Goal: Browse casually: Explore the website without a specific task or goal

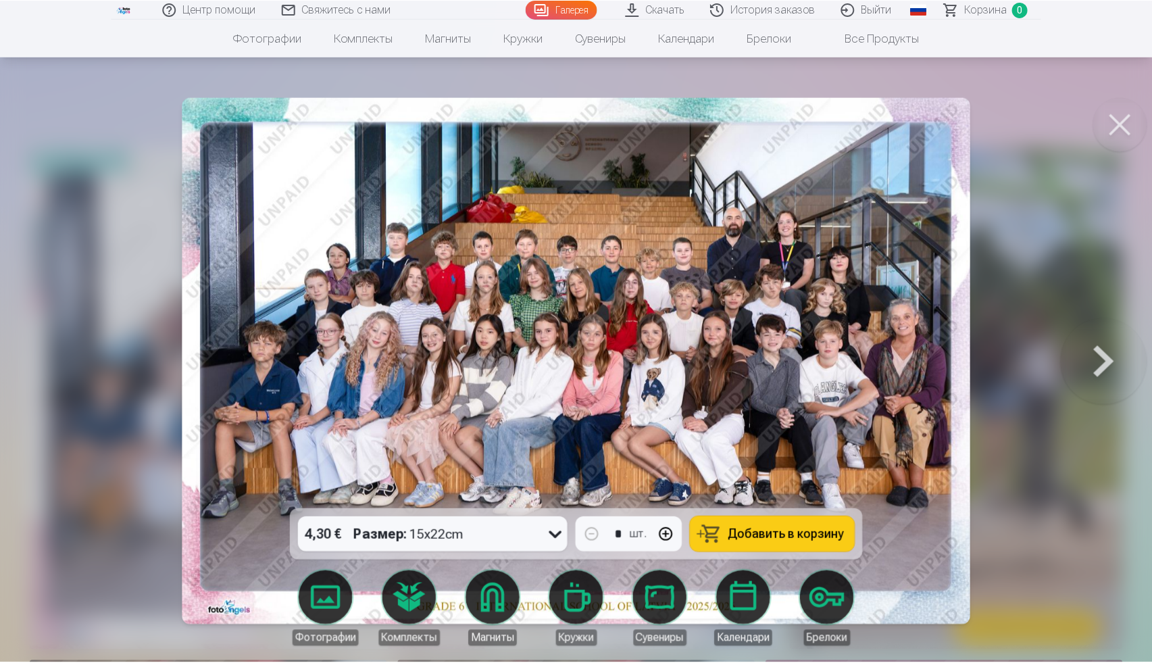
scroll to position [45, 0]
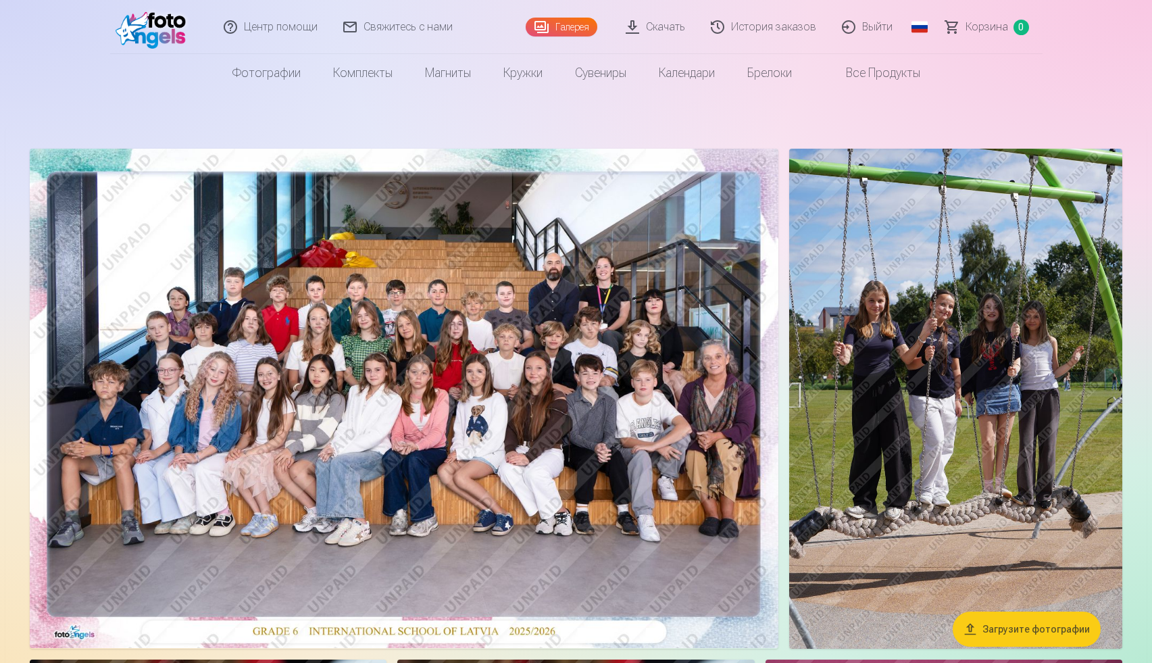
click at [517, 372] on img at bounding box center [404, 398] width 749 height 499
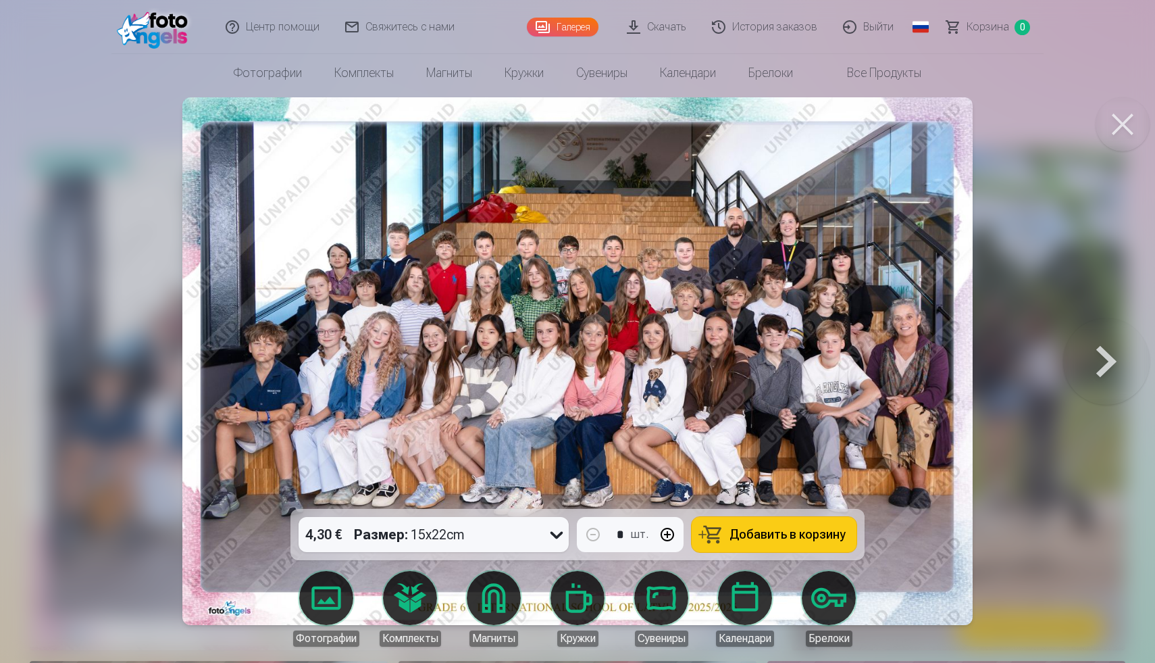
click at [845, 270] on img at bounding box center [577, 361] width 791 height 528
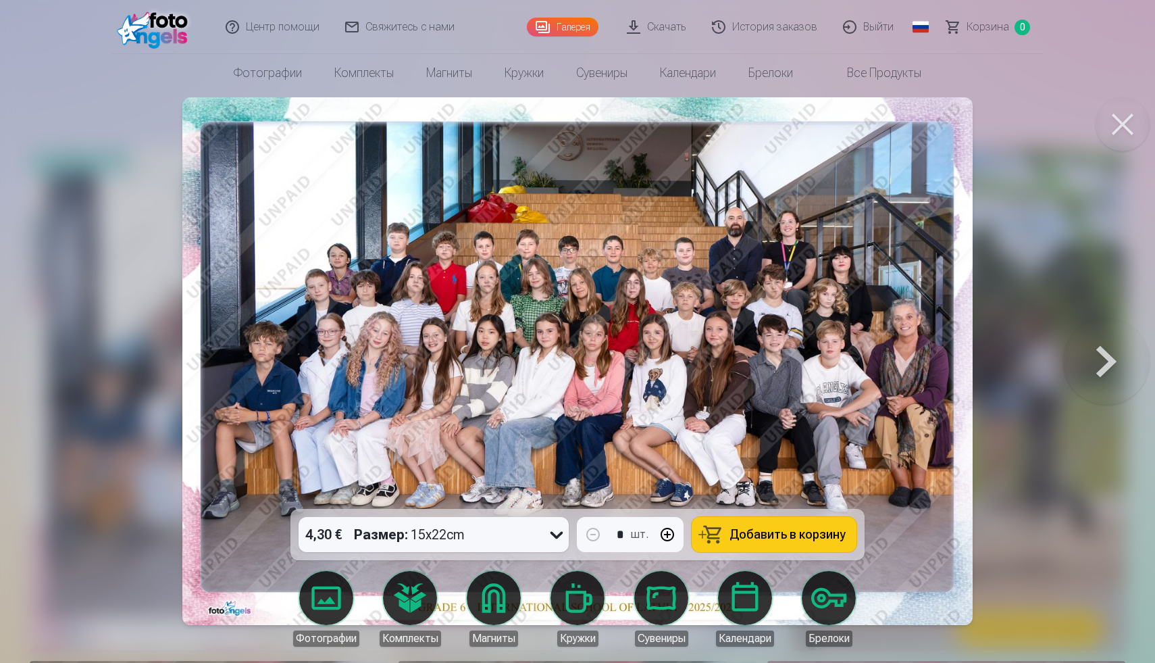
click at [845, 270] on img at bounding box center [577, 361] width 791 height 528
click at [1096, 355] on button at bounding box center [1106, 361] width 86 height 268
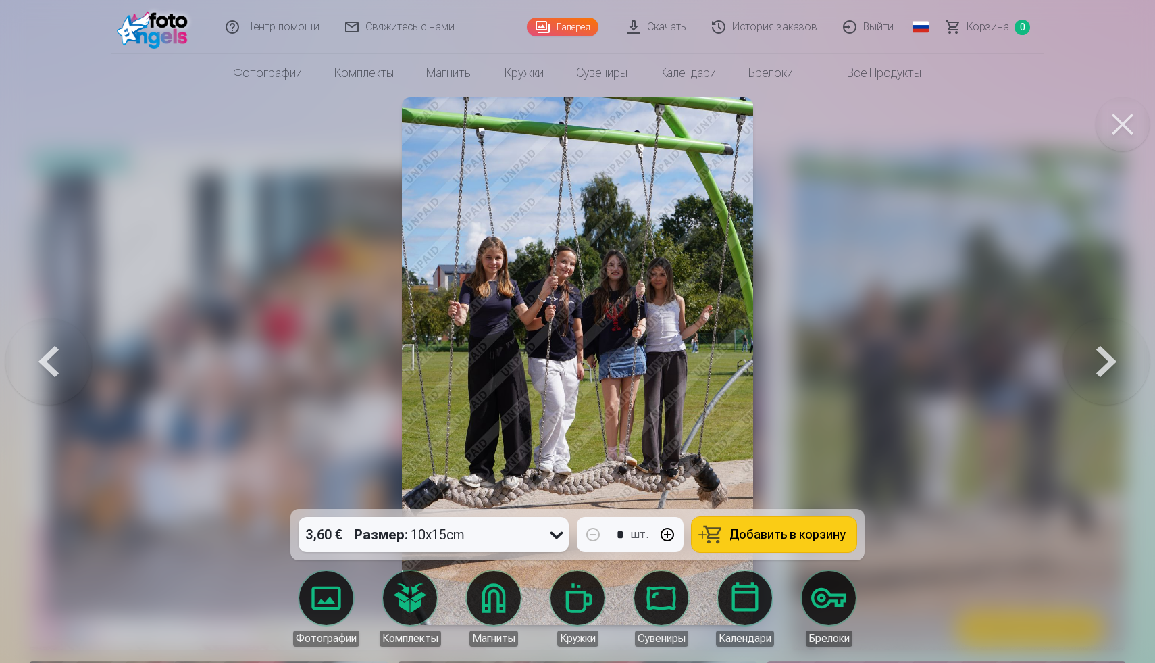
click at [1115, 364] on button at bounding box center [1106, 361] width 86 height 268
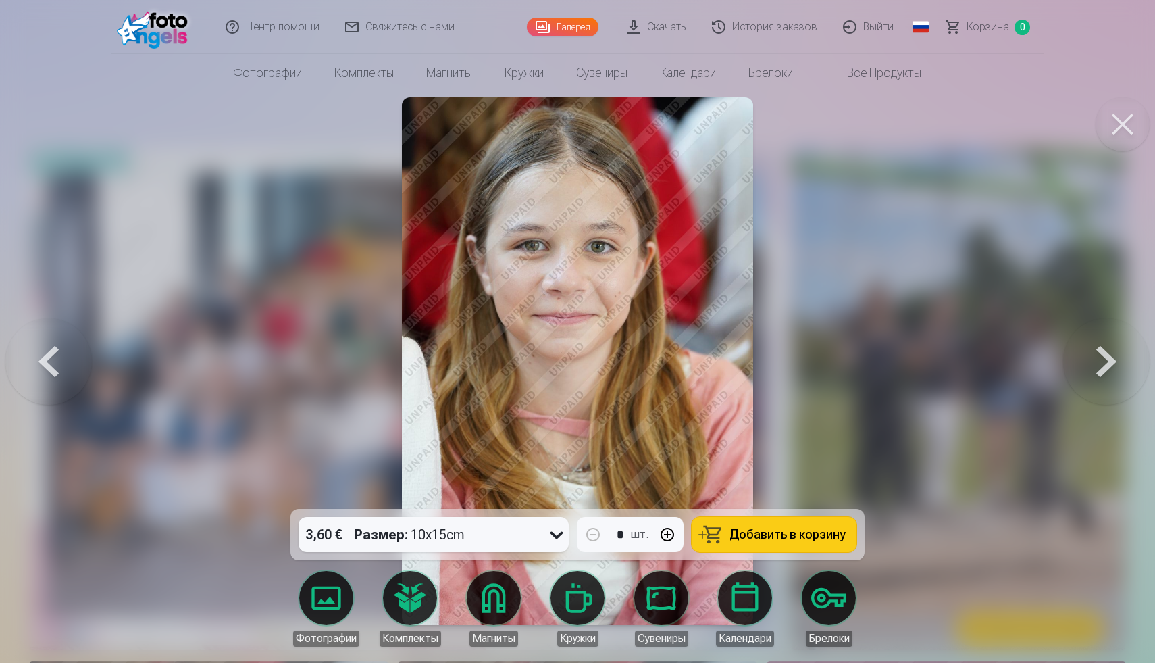
click at [1115, 364] on button at bounding box center [1106, 361] width 86 height 268
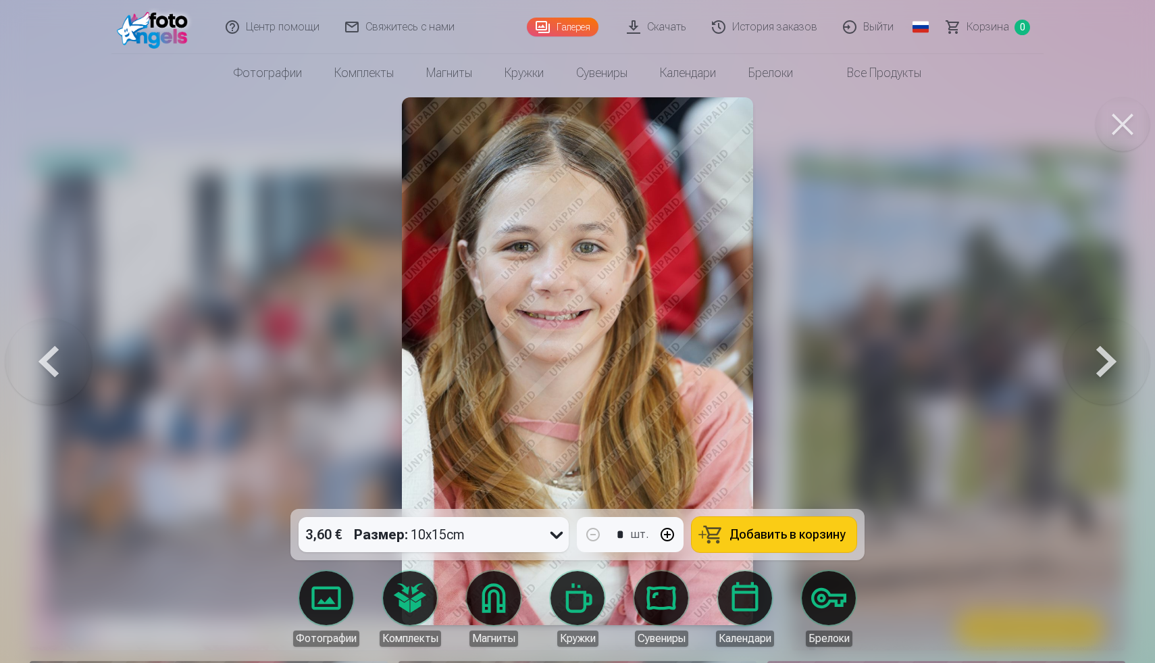
click at [1139, 126] on button at bounding box center [1123, 124] width 54 height 54
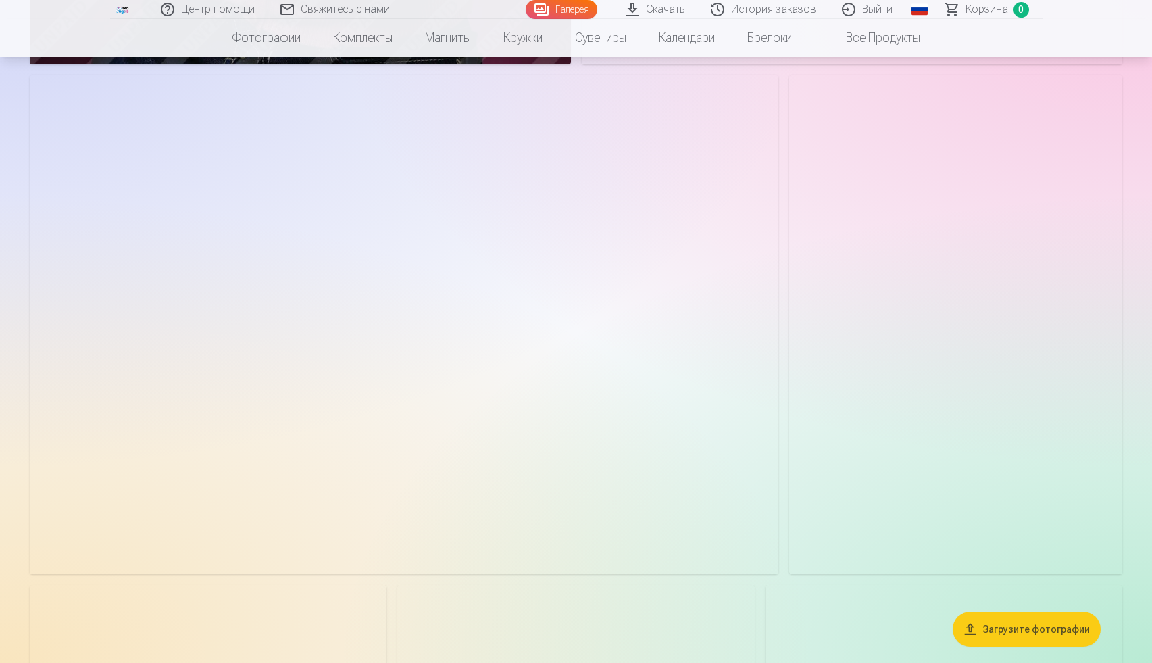
scroll to position [2468, 0]
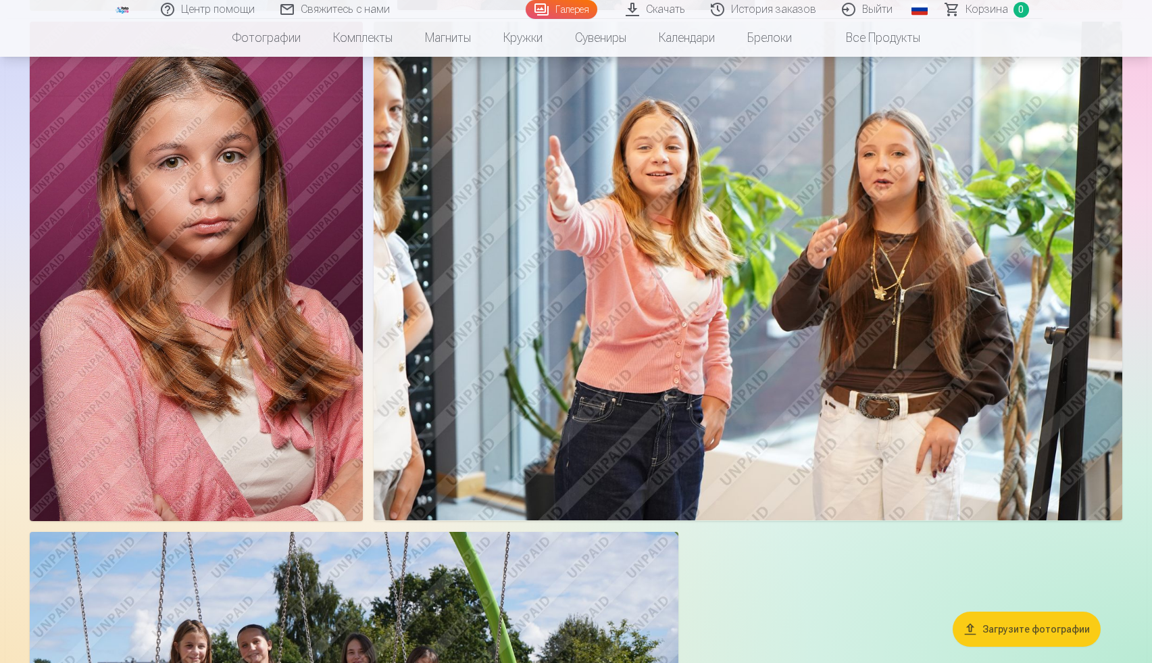
click at [762, 251] on img at bounding box center [748, 271] width 749 height 499
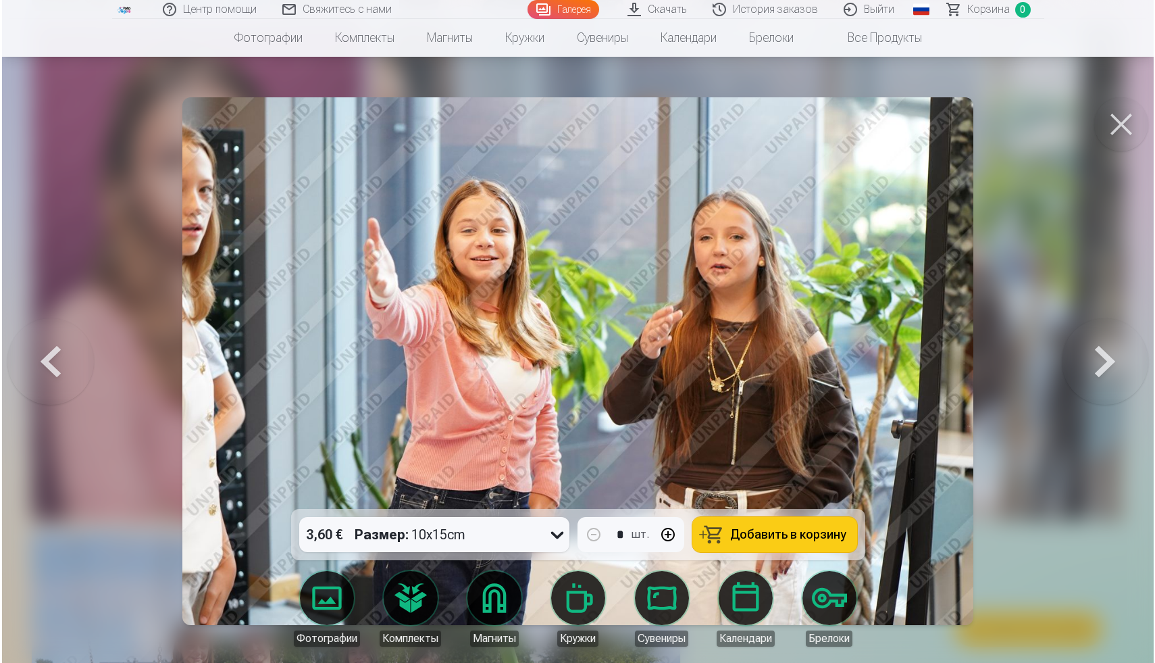
scroll to position [3582, 0]
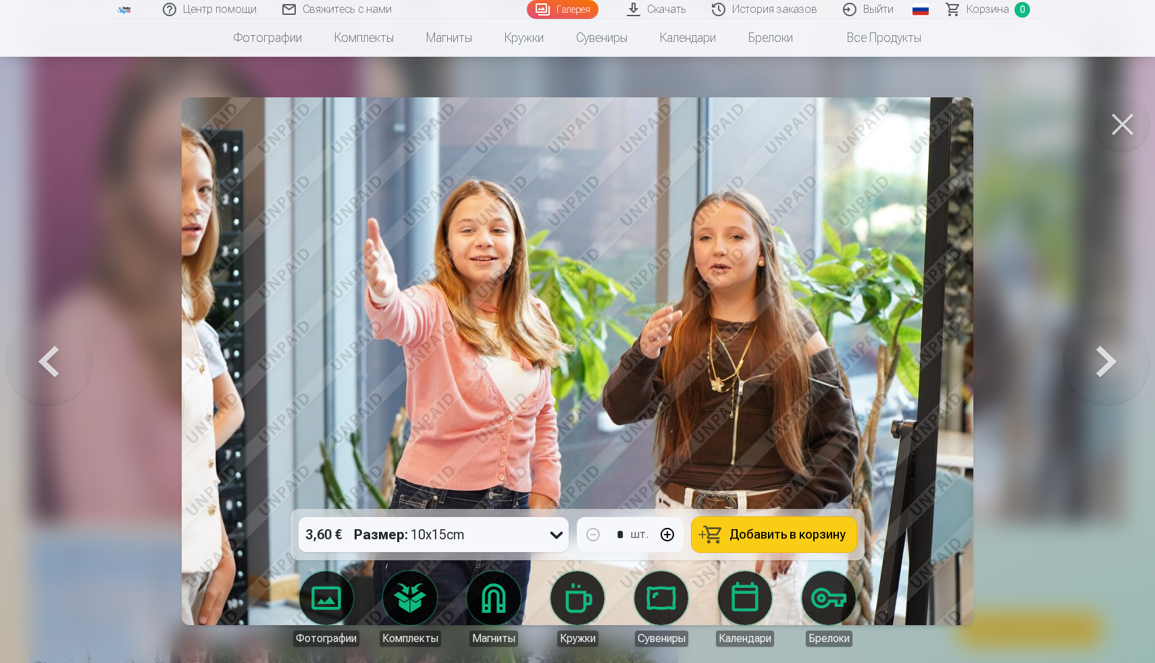
click at [1102, 340] on button at bounding box center [1106, 361] width 86 height 268
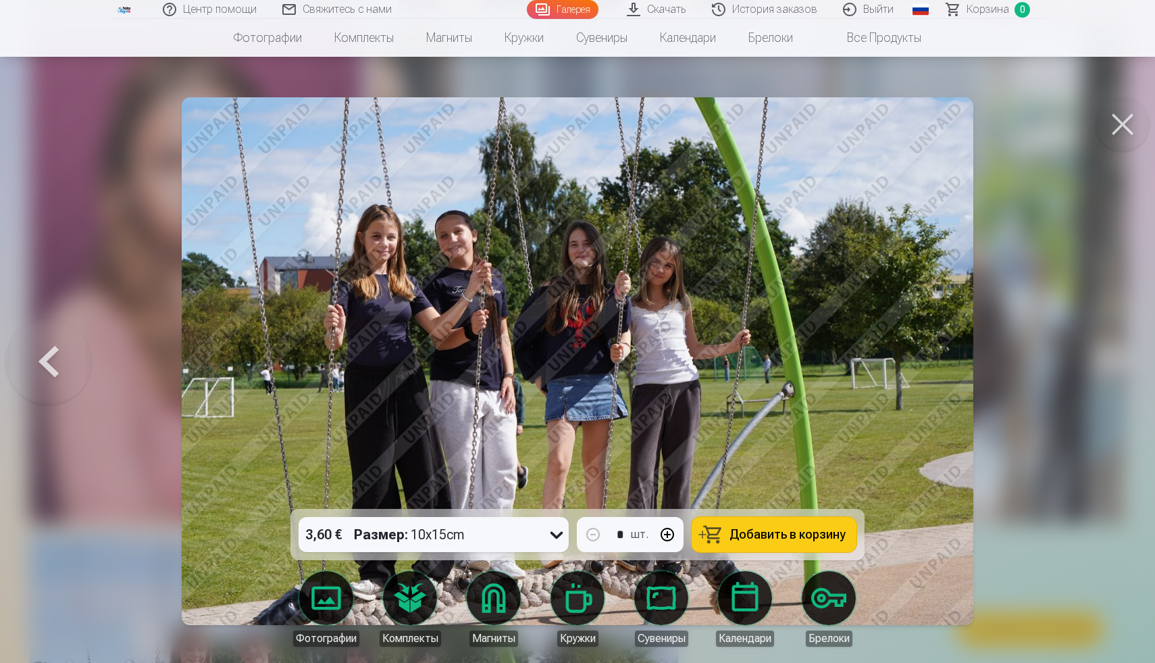
click at [1115, 128] on button at bounding box center [1123, 124] width 54 height 54
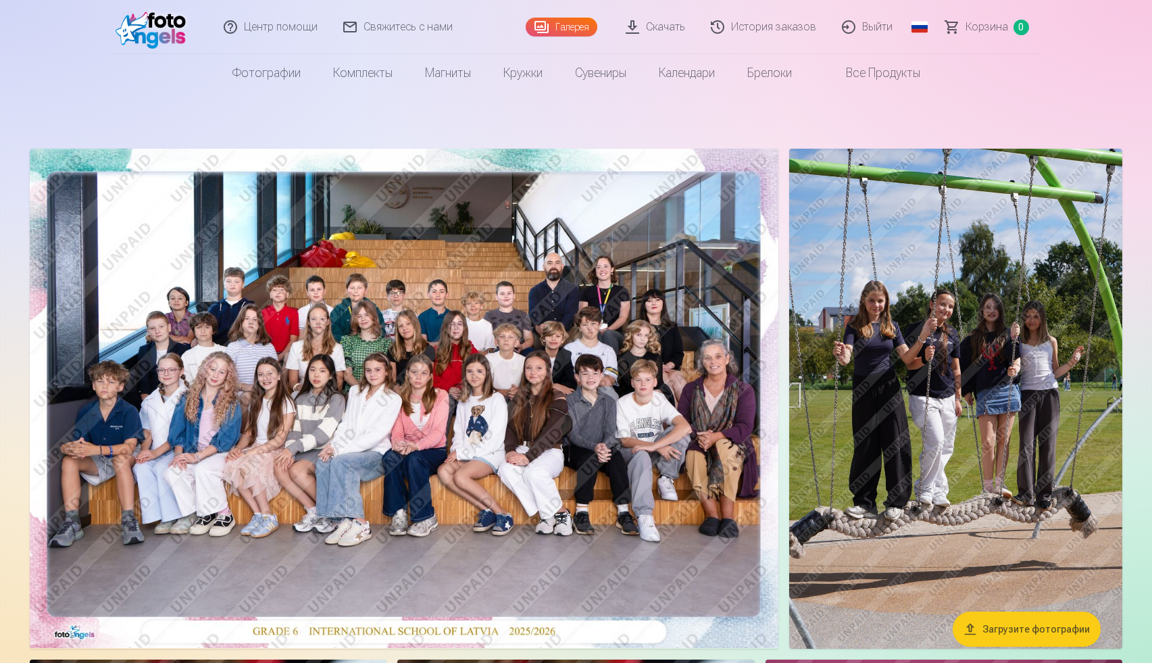
click at [476, 285] on img at bounding box center [404, 398] width 749 height 499
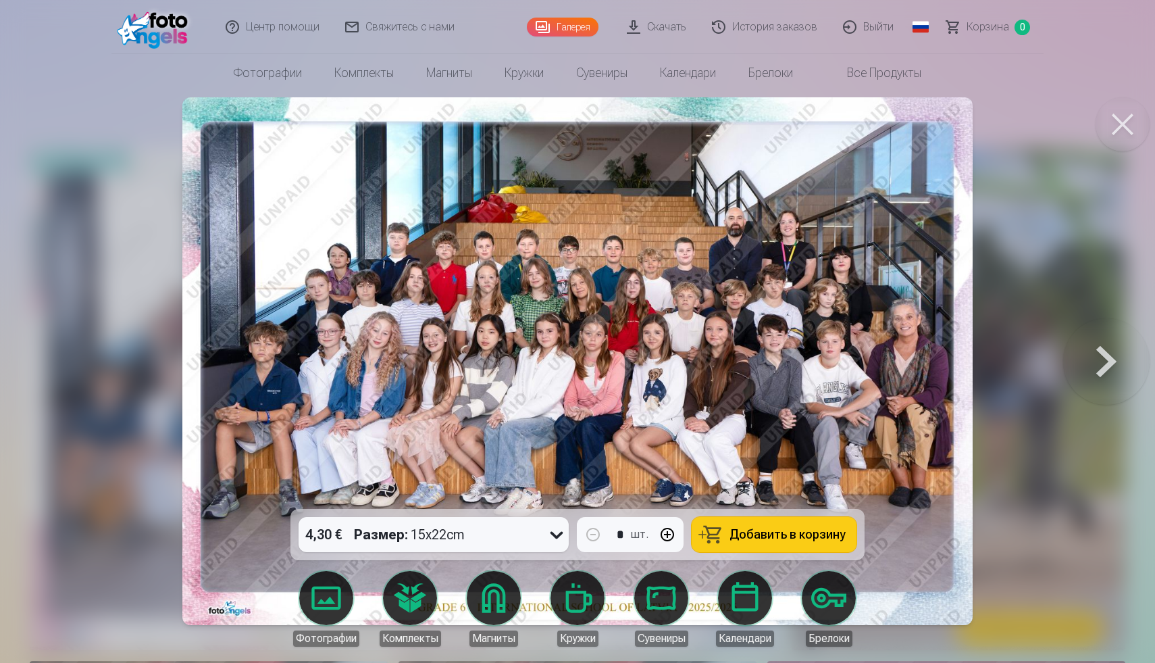
click at [488, 280] on img at bounding box center [577, 361] width 791 height 528
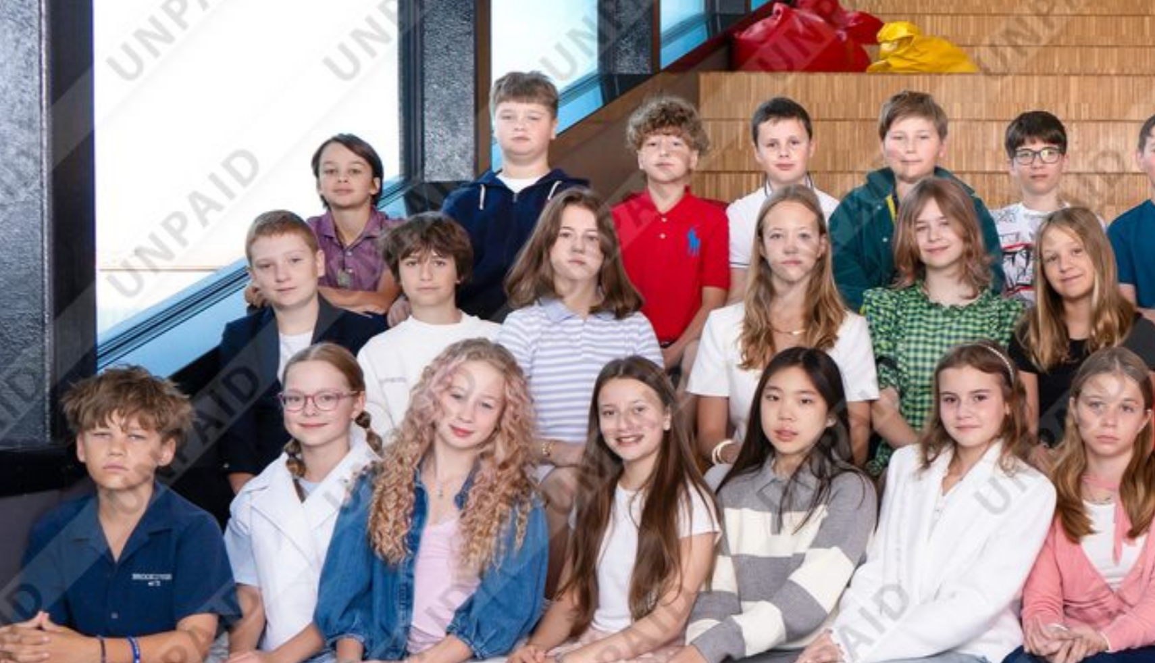
click at [330, 341] on img at bounding box center [577, 361] width 791 height 528
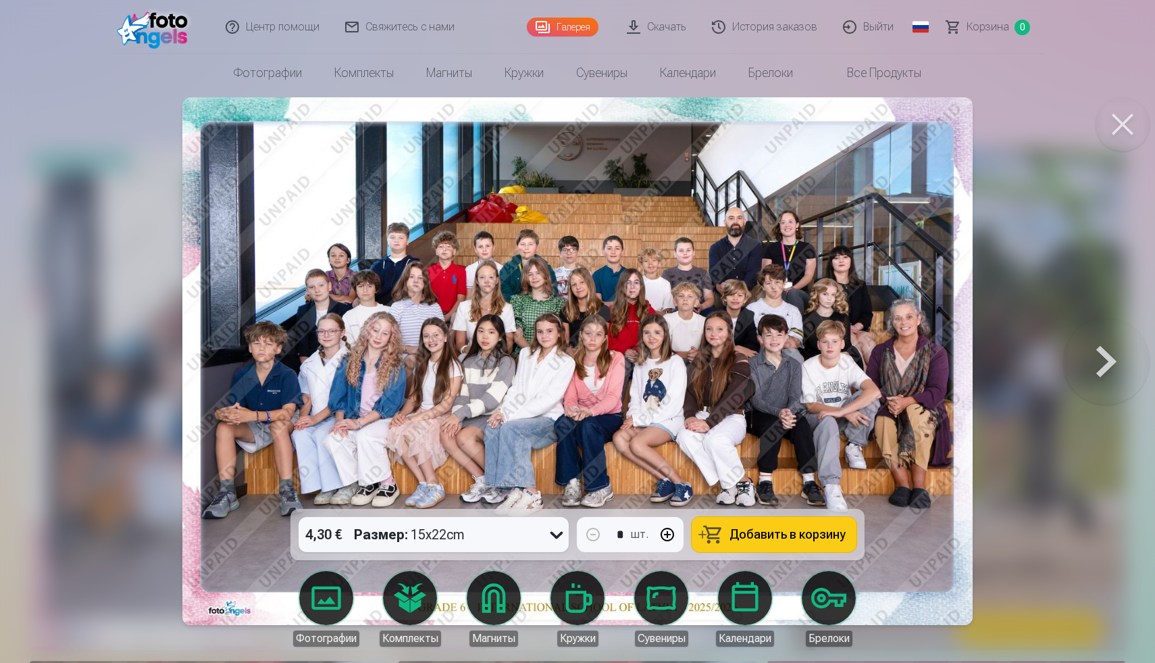
click at [1108, 361] on button at bounding box center [1106, 361] width 86 height 268
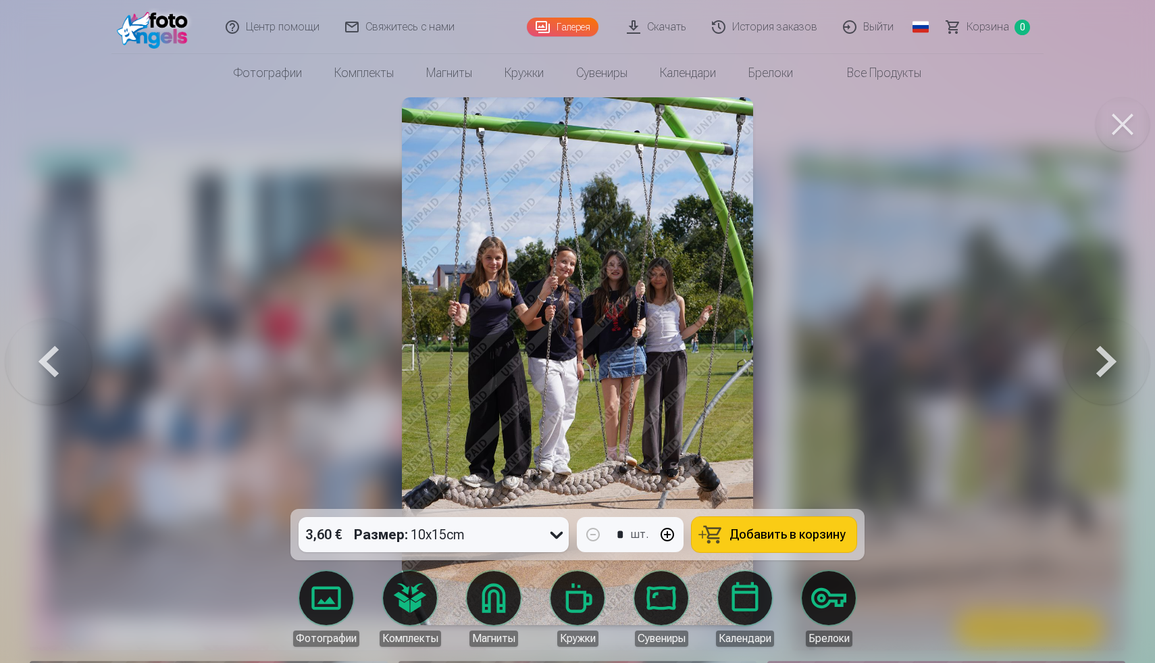
click at [1109, 361] on button at bounding box center [1106, 361] width 86 height 268
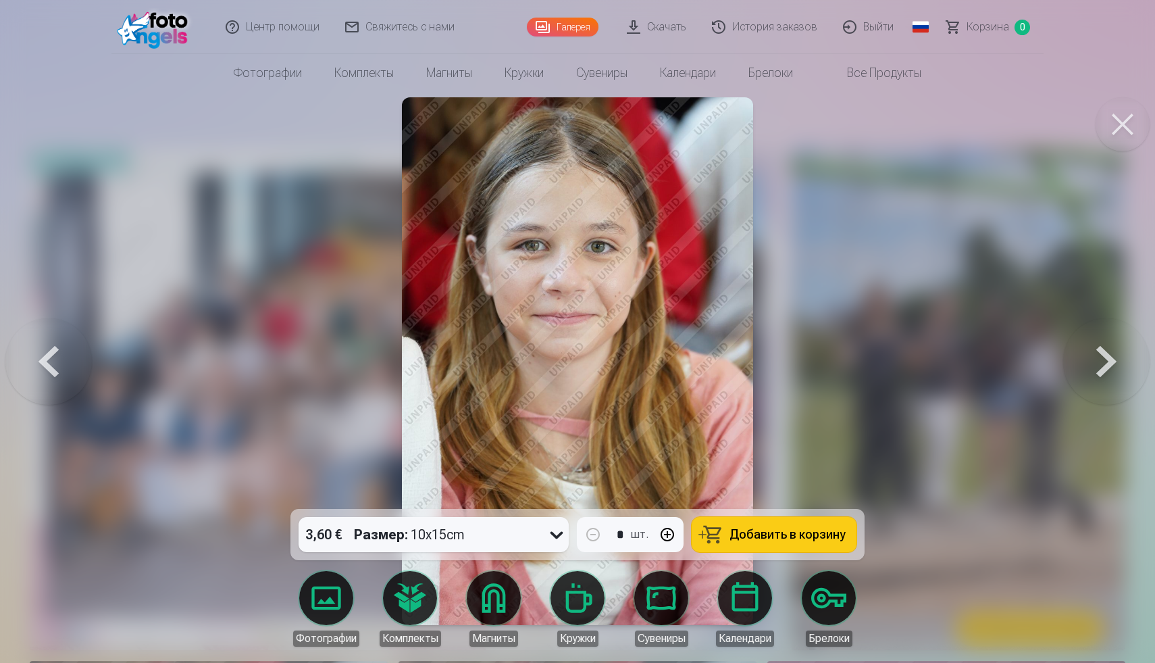
click at [1109, 361] on button at bounding box center [1106, 361] width 86 height 268
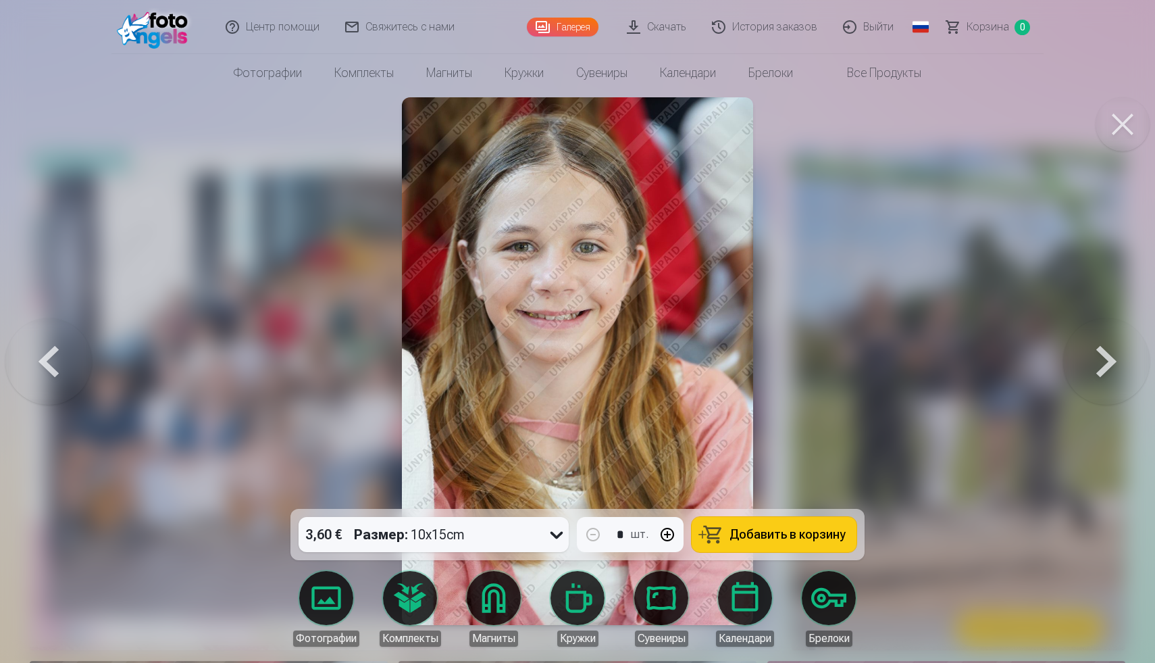
click at [1107, 360] on button at bounding box center [1106, 361] width 86 height 268
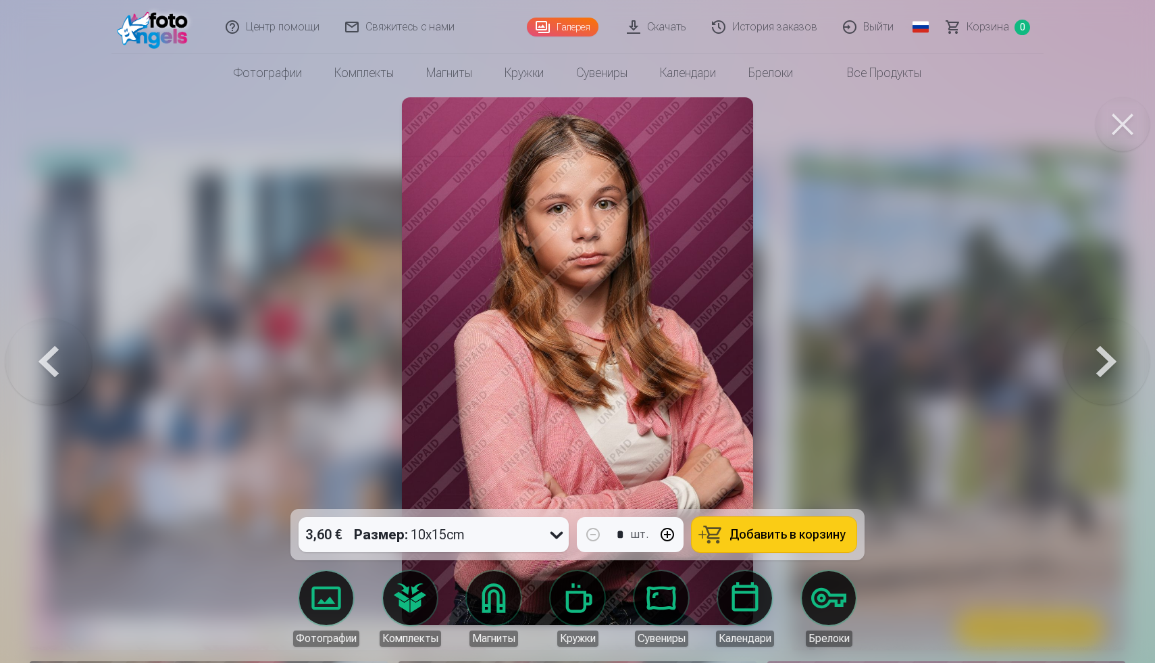
click at [1107, 360] on button at bounding box center [1106, 361] width 86 height 268
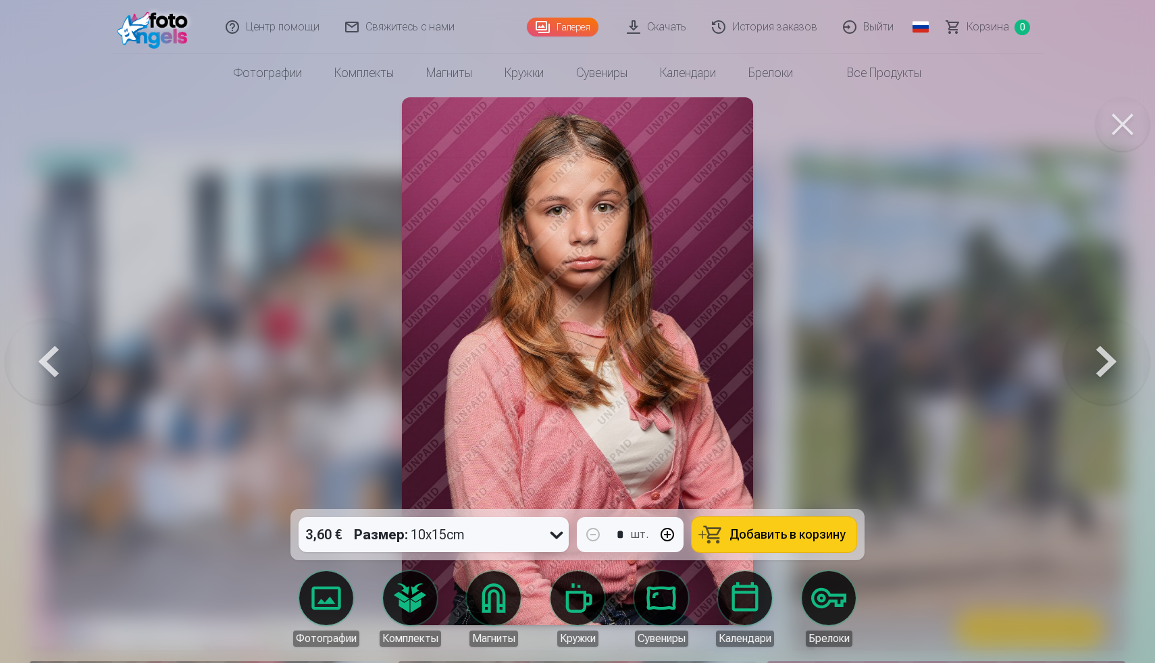
click at [1107, 361] on button at bounding box center [1106, 361] width 86 height 268
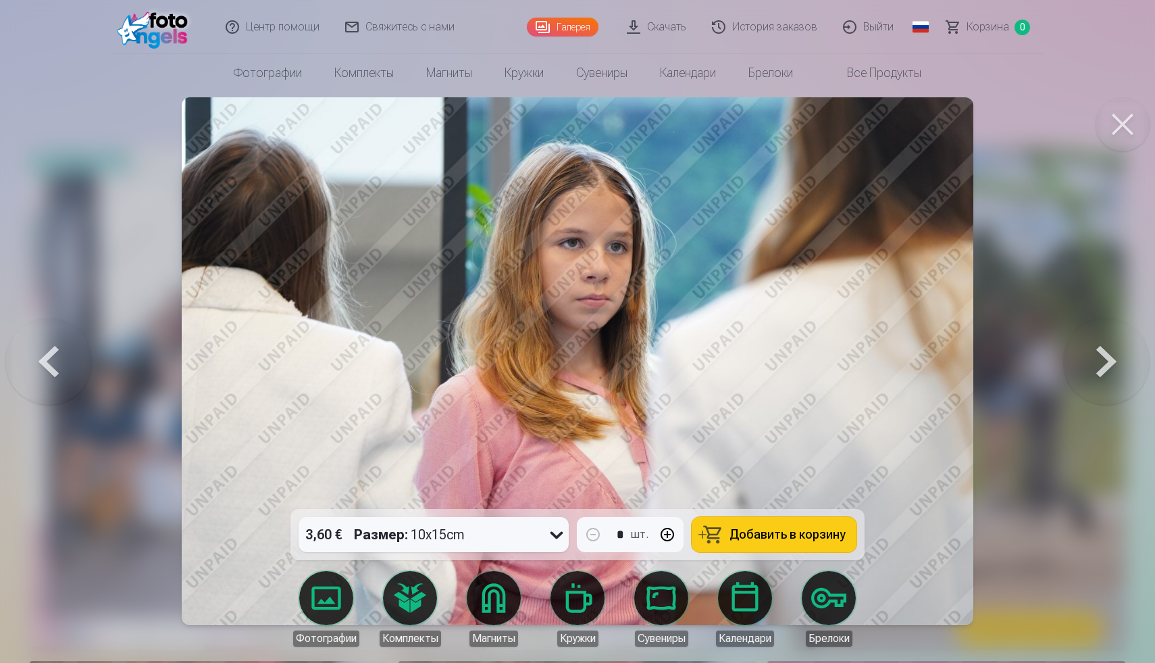
click at [1107, 361] on button at bounding box center [1106, 361] width 86 height 268
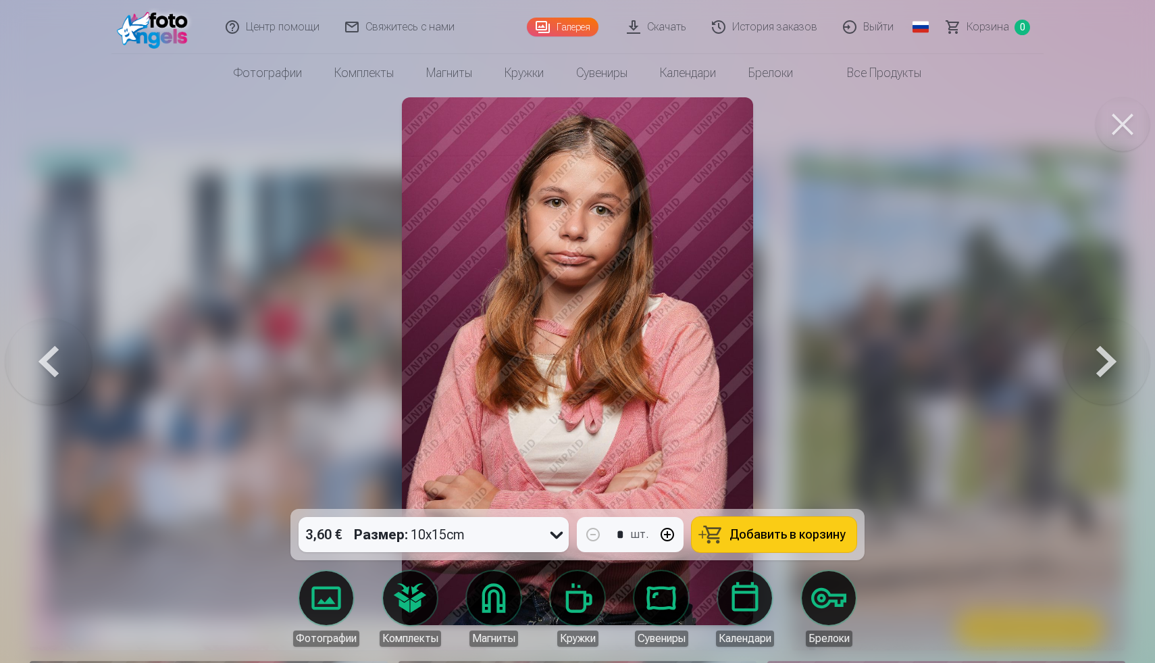
click at [1107, 361] on button at bounding box center [1106, 361] width 86 height 268
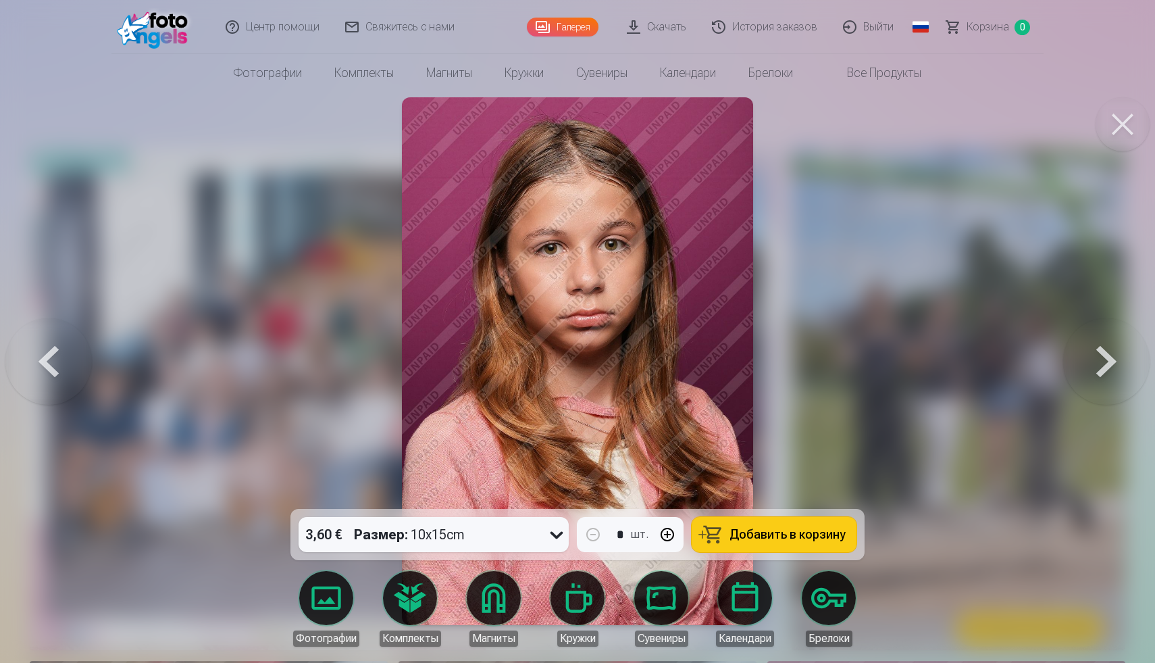
click at [45, 355] on button at bounding box center [48, 361] width 86 height 268
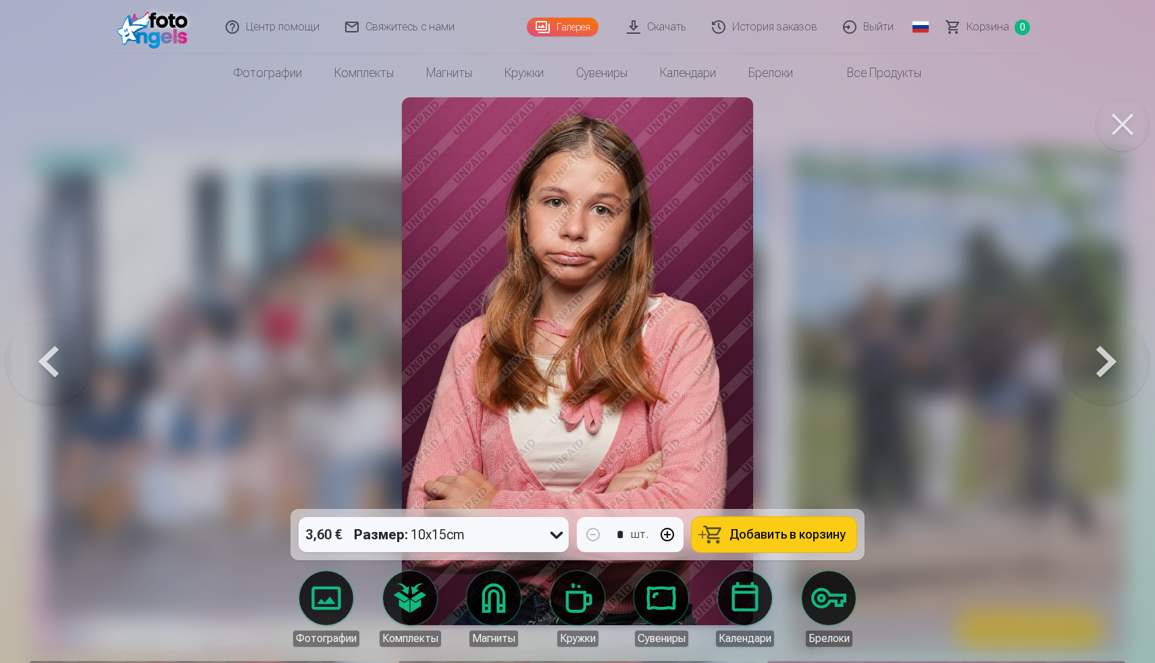
click at [1128, 357] on button at bounding box center [1106, 361] width 86 height 268
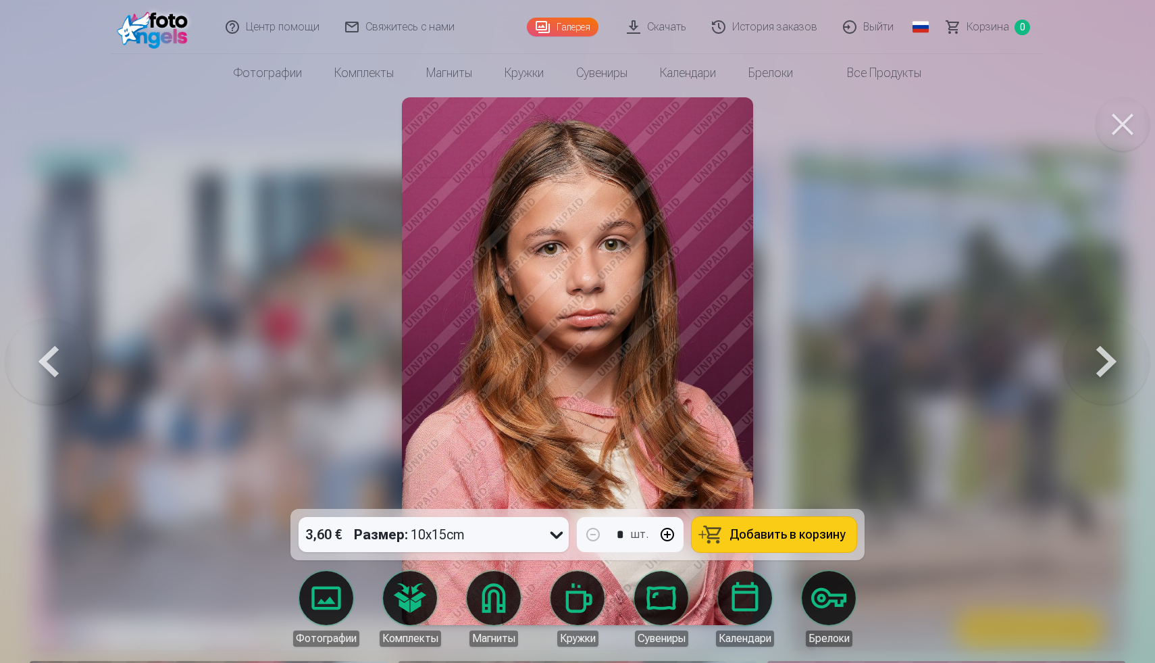
click at [1123, 357] on button at bounding box center [1106, 361] width 86 height 268
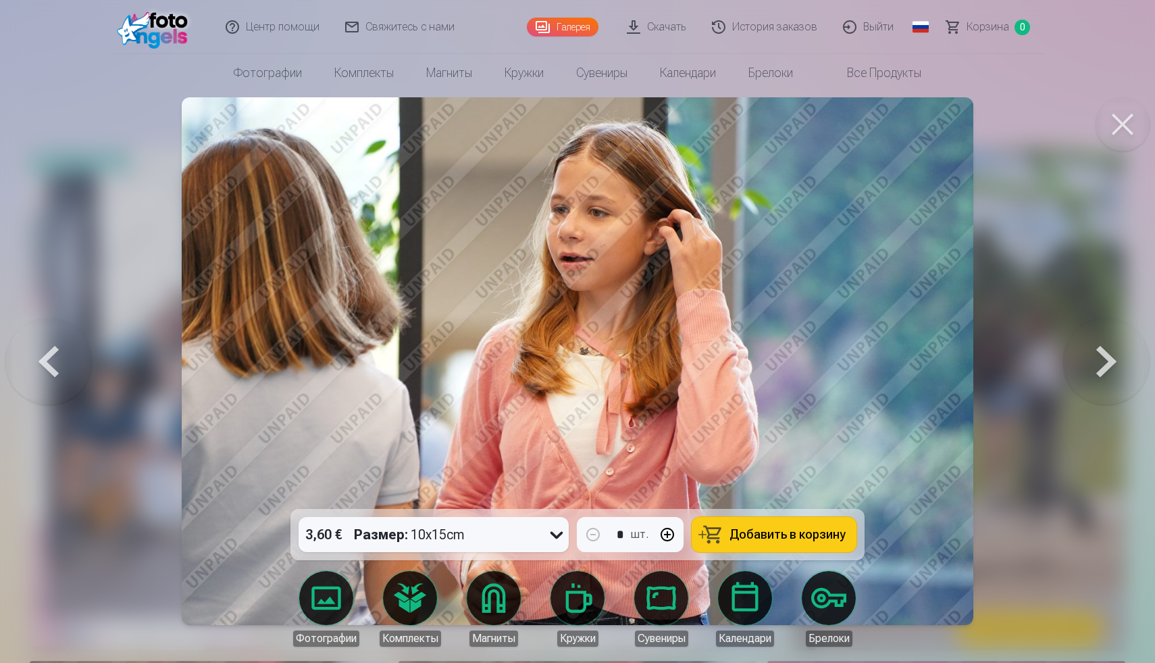
click at [1123, 357] on button at bounding box center [1106, 361] width 86 height 268
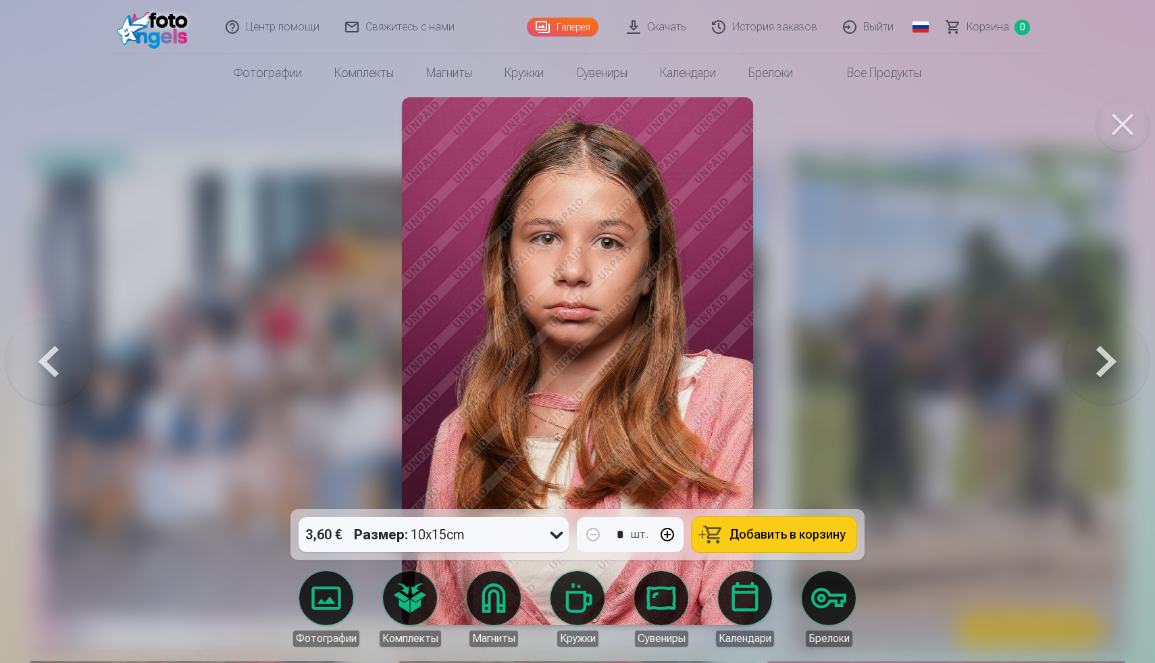
click at [1123, 357] on button at bounding box center [1106, 361] width 86 height 268
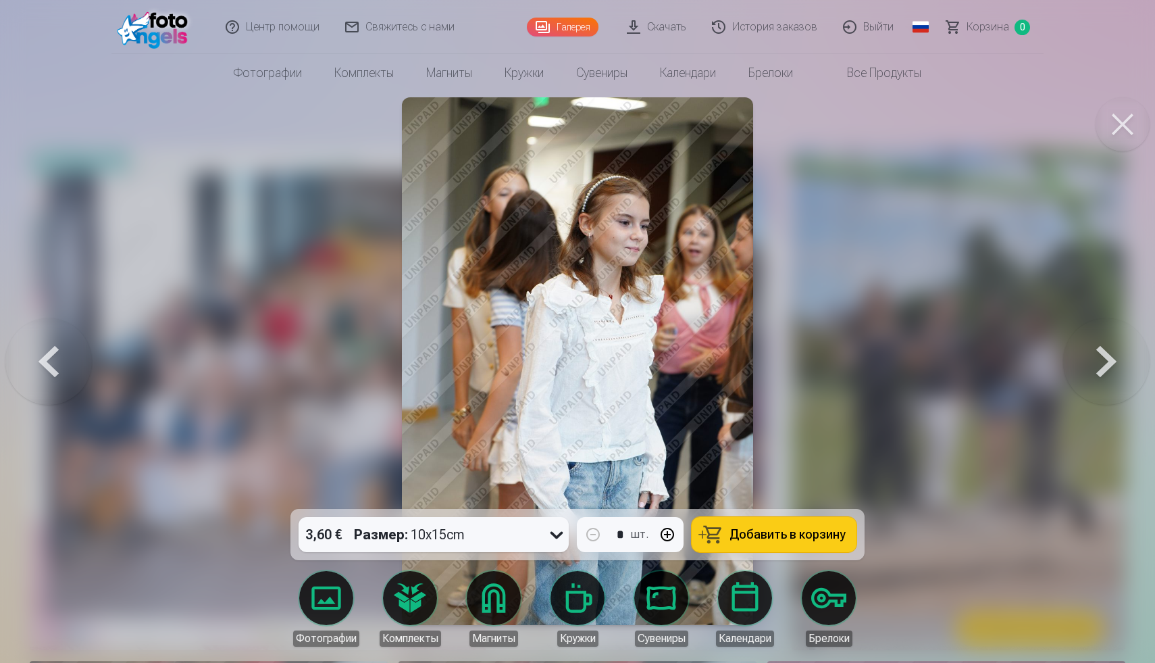
click at [1126, 126] on button at bounding box center [1123, 124] width 54 height 54
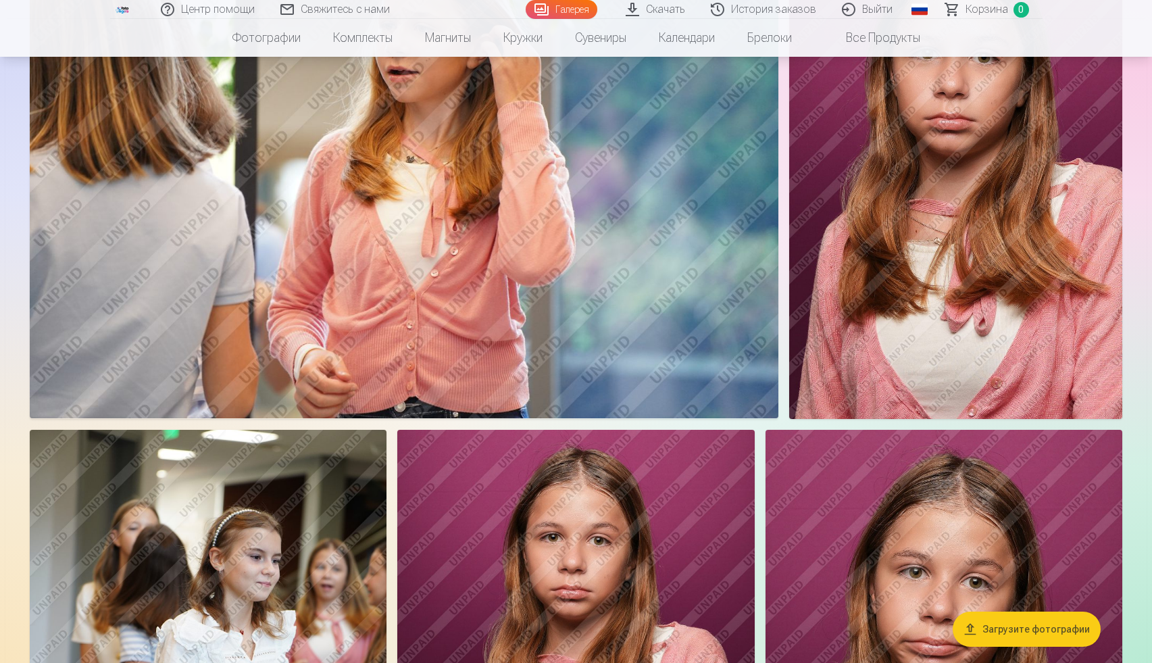
scroll to position [2614, 0]
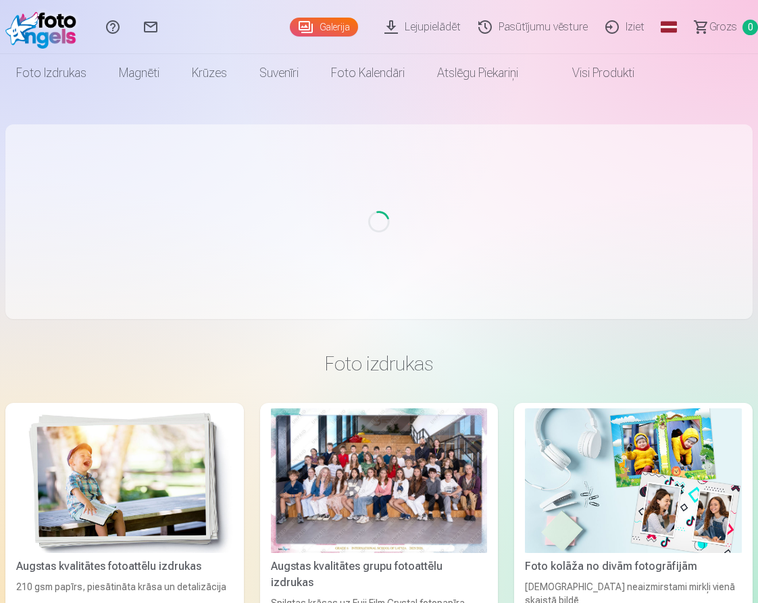
click at [297, 535] on div at bounding box center [379, 480] width 217 height 145
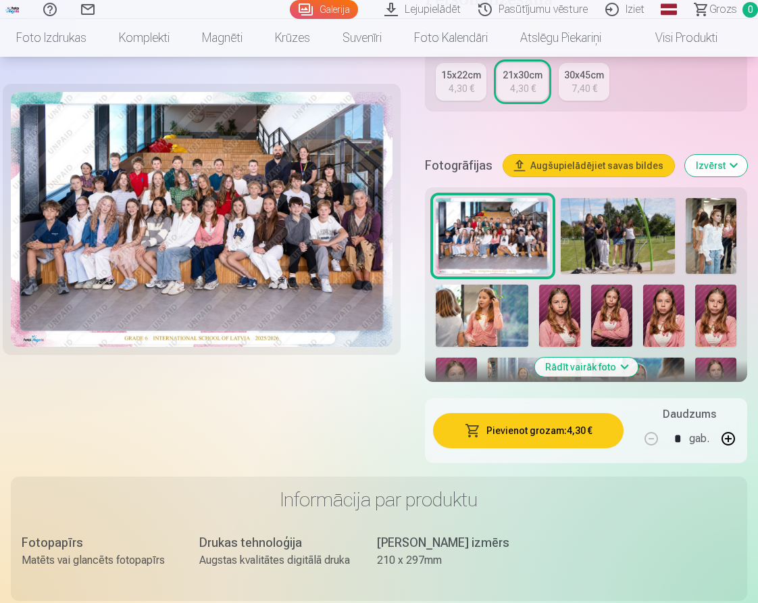
scroll to position [359, 0]
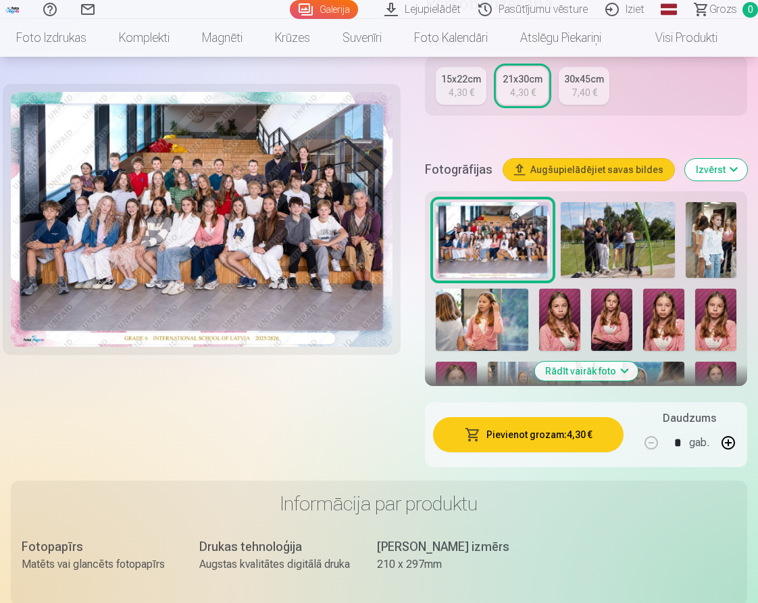
click at [599, 257] on img at bounding box center [618, 240] width 114 height 76
click at [567, 290] on img at bounding box center [559, 318] width 41 height 61
click at [501, 316] on img at bounding box center [482, 318] width 93 height 61
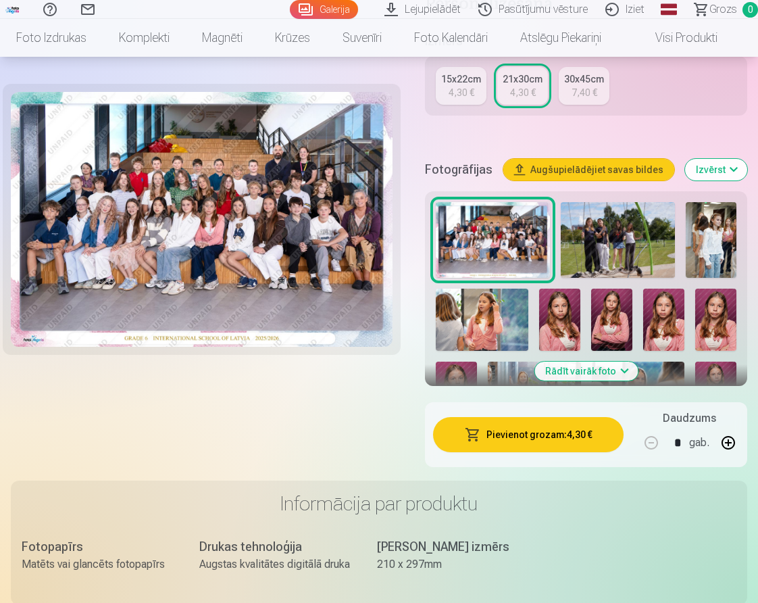
click at [501, 316] on img at bounding box center [482, 318] width 93 height 61
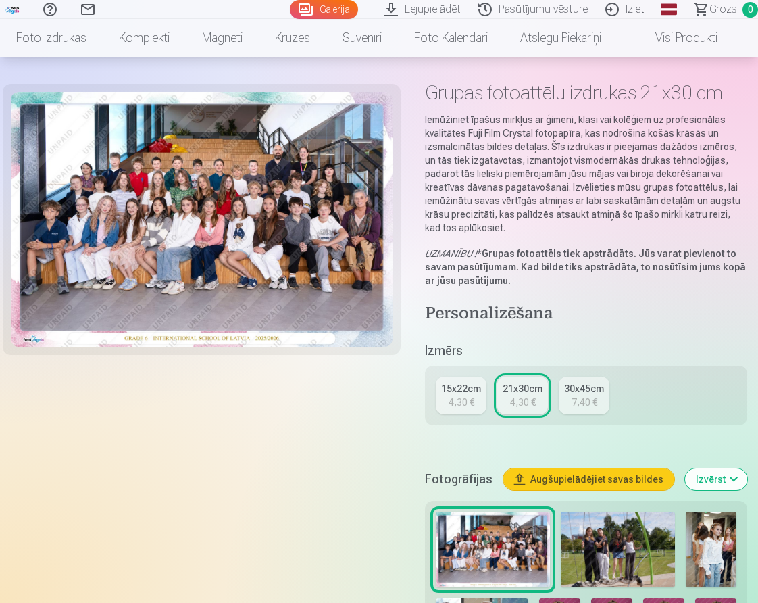
scroll to position [0, 0]
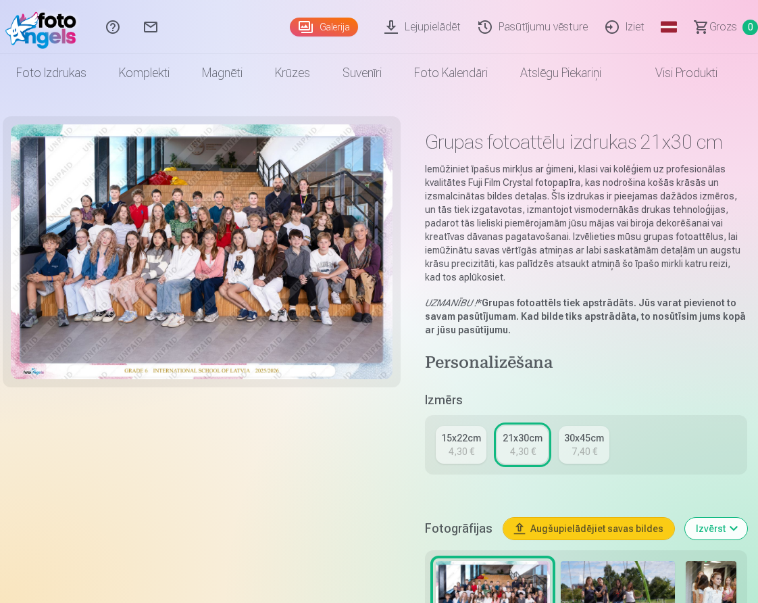
click at [51, 68] on link "Foto izdrukas" at bounding box center [51, 73] width 103 height 38
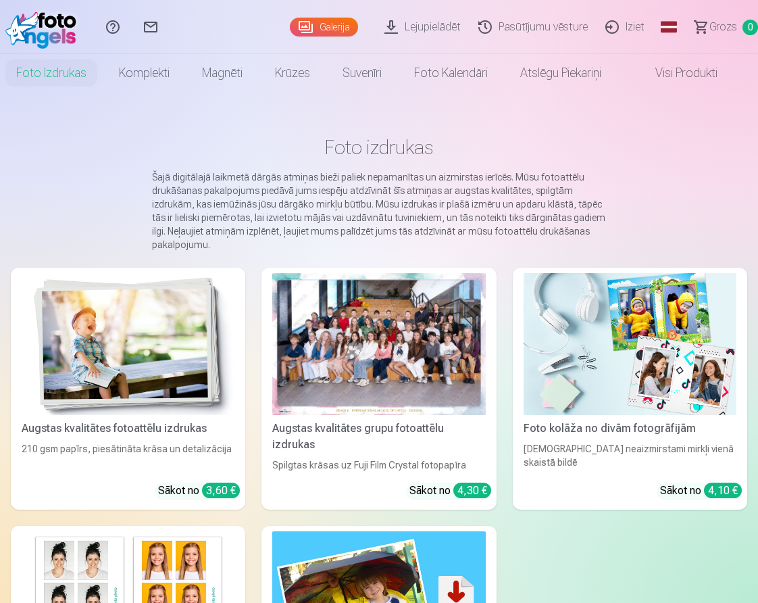
click at [413, 386] on div at bounding box center [378, 344] width 213 height 142
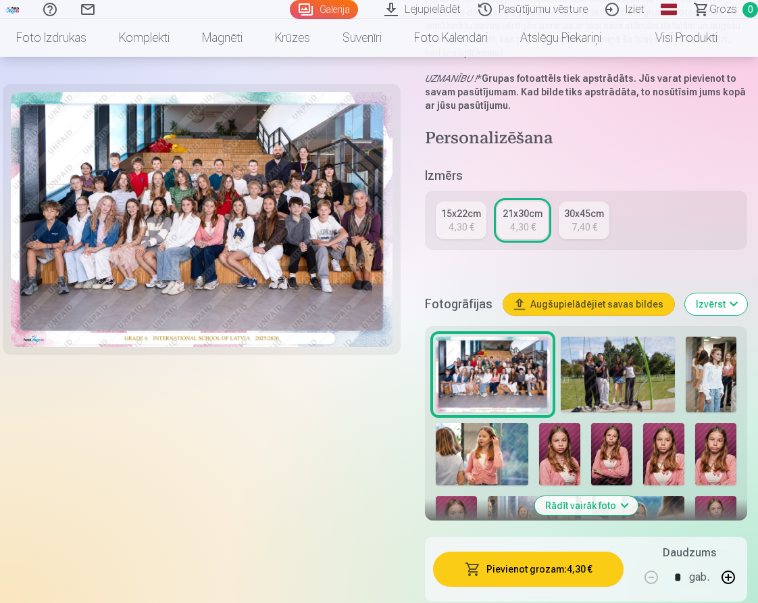
scroll to position [263, 0]
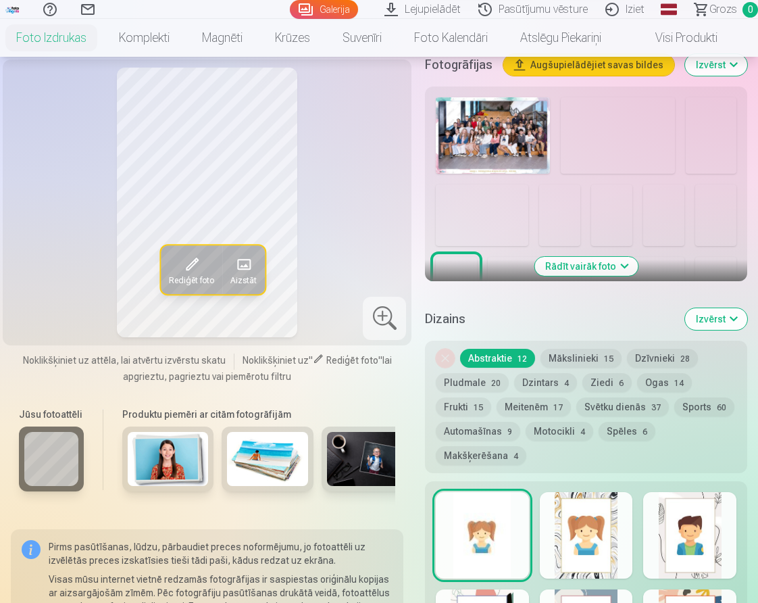
scroll to position [478, 0]
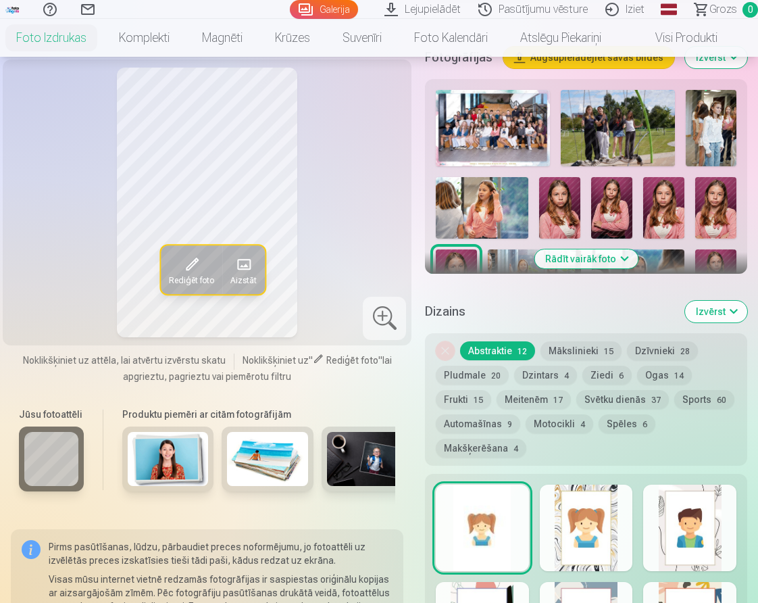
click at [562, 206] on img at bounding box center [559, 207] width 41 height 61
click at [599, 205] on img at bounding box center [611, 207] width 41 height 61
click at [686, 208] on div at bounding box center [585, 232] width 311 height 297
click at [674, 201] on img at bounding box center [663, 207] width 41 height 61
click at [707, 199] on img at bounding box center [715, 207] width 41 height 61
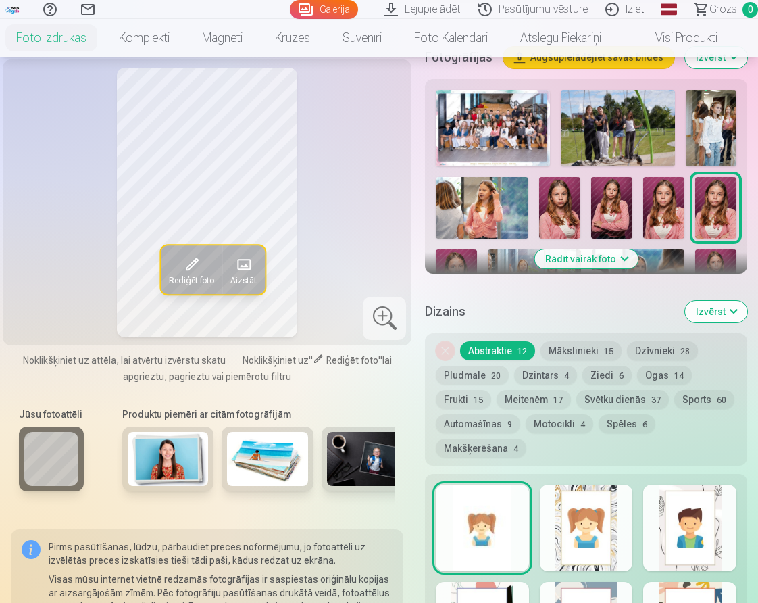
click at [674, 197] on img at bounding box center [663, 207] width 41 height 61
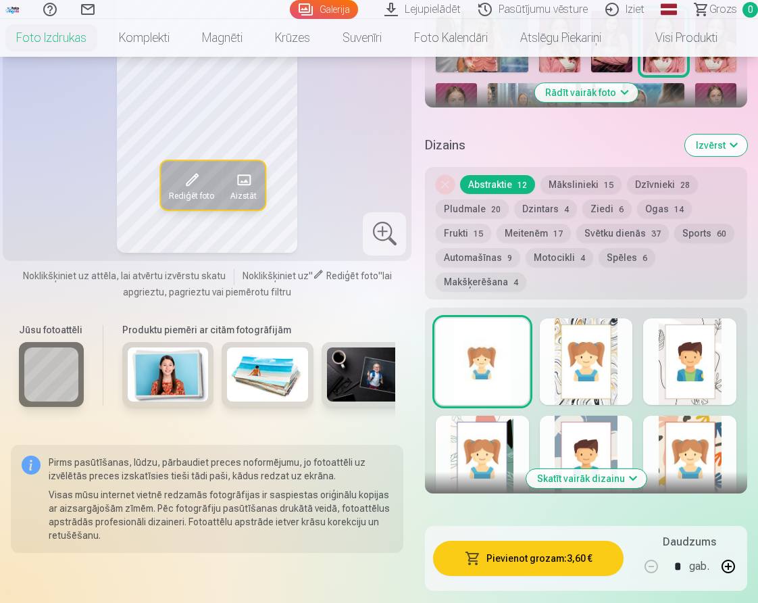
scroll to position [440, 0]
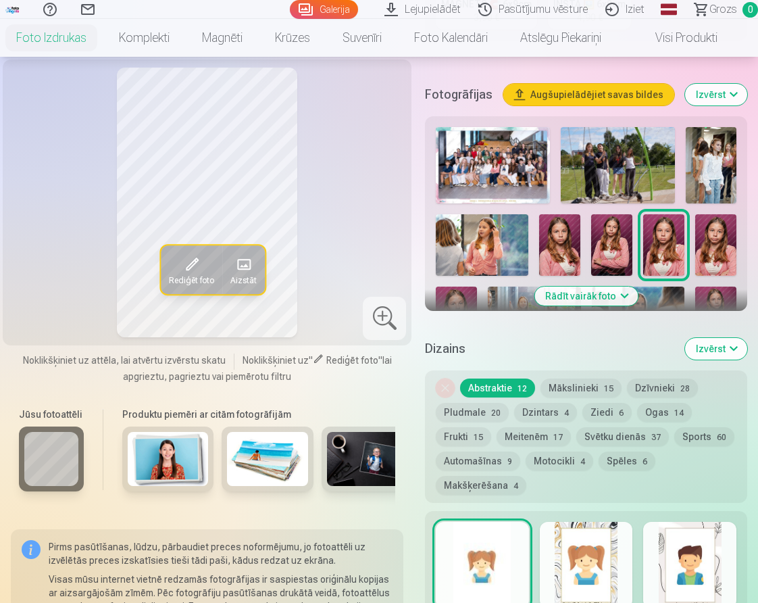
click at [467, 273] on div at bounding box center [585, 270] width 311 height 297
click at [458, 290] on img at bounding box center [456, 317] width 41 height 62
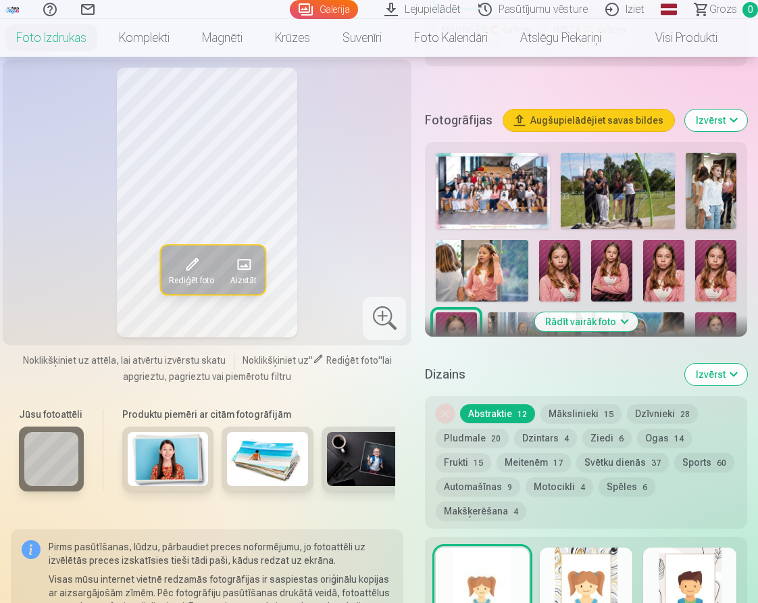
scroll to position [375, 0]
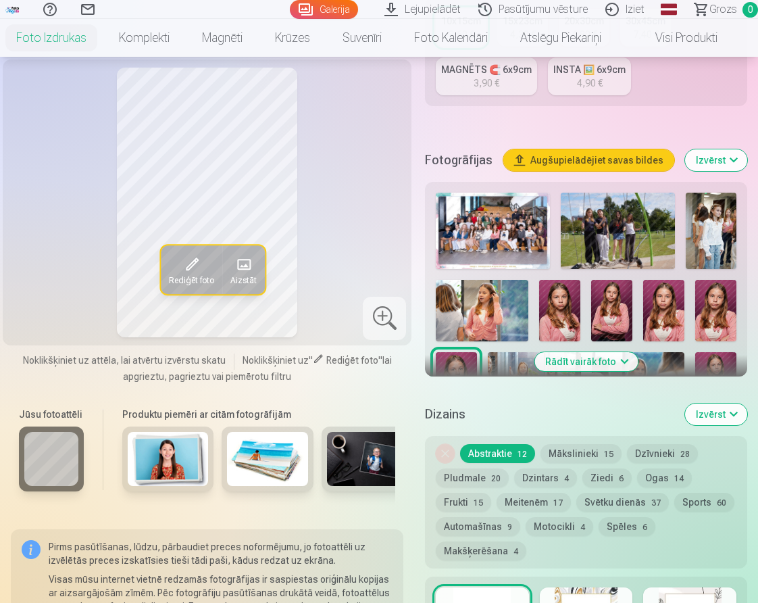
click at [574, 355] on button "Rādīt vairāk foto" at bounding box center [585, 361] width 103 height 19
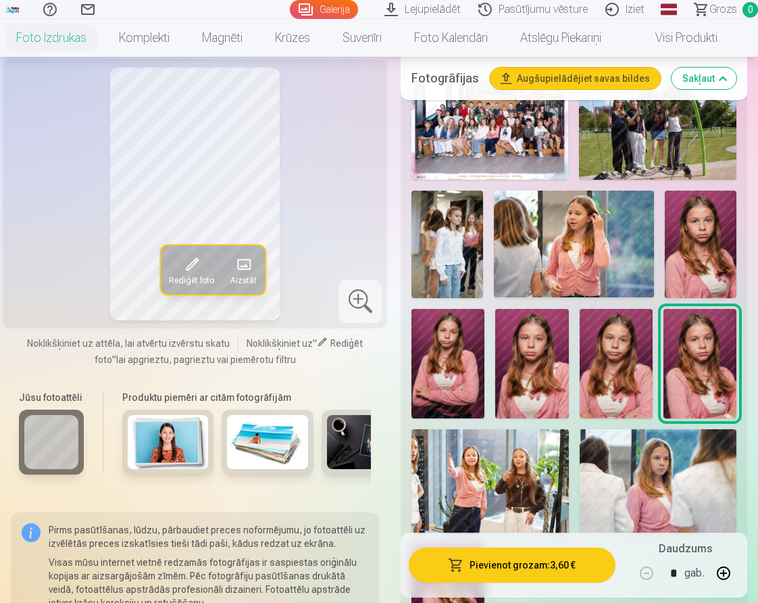
scroll to position [473, 0]
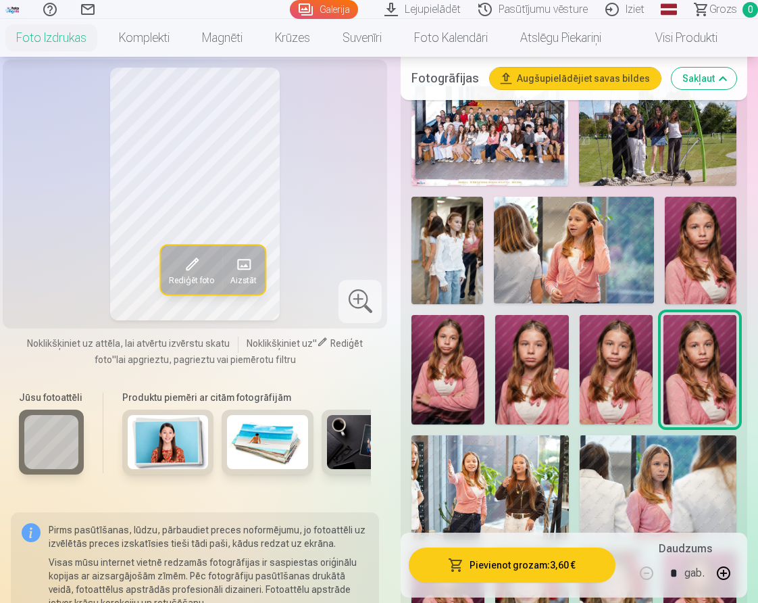
click at [535, 390] on img at bounding box center [531, 369] width 73 height 109
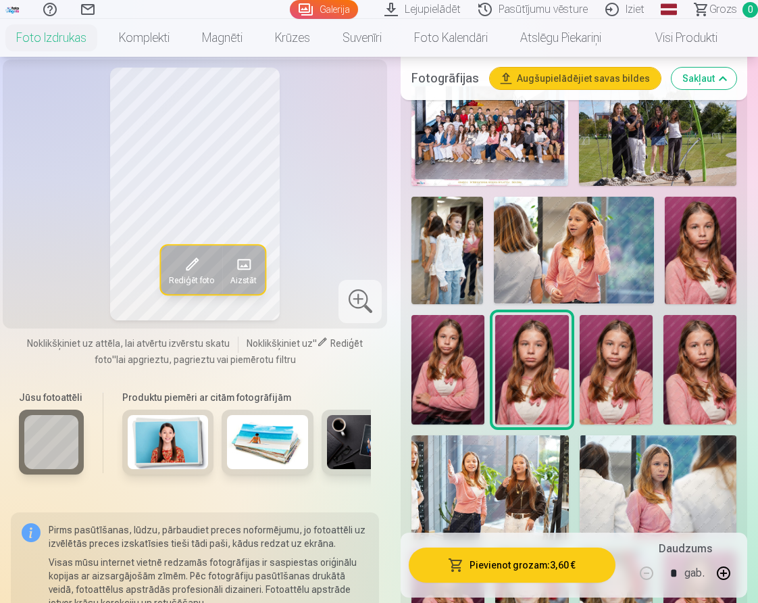
click at [514, 235] on img at bounding box center [574, 250] width 161 height 107
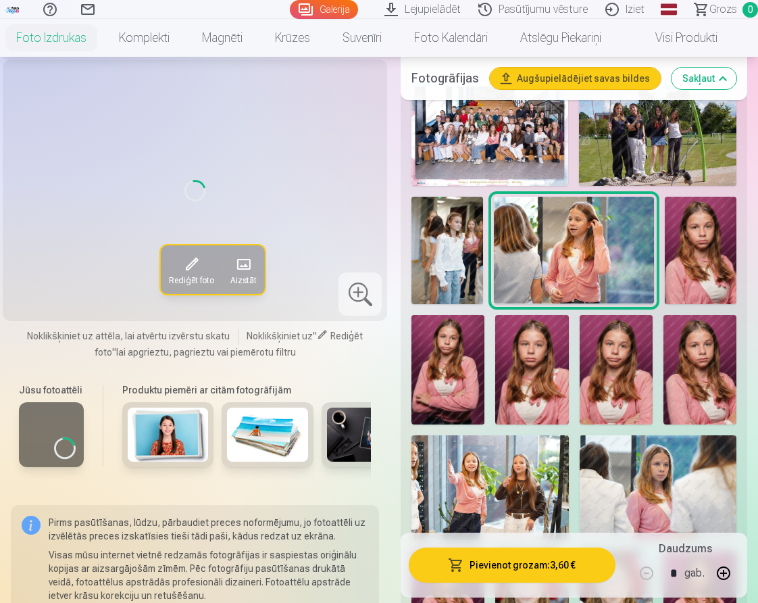
scroll to position [466, 0]
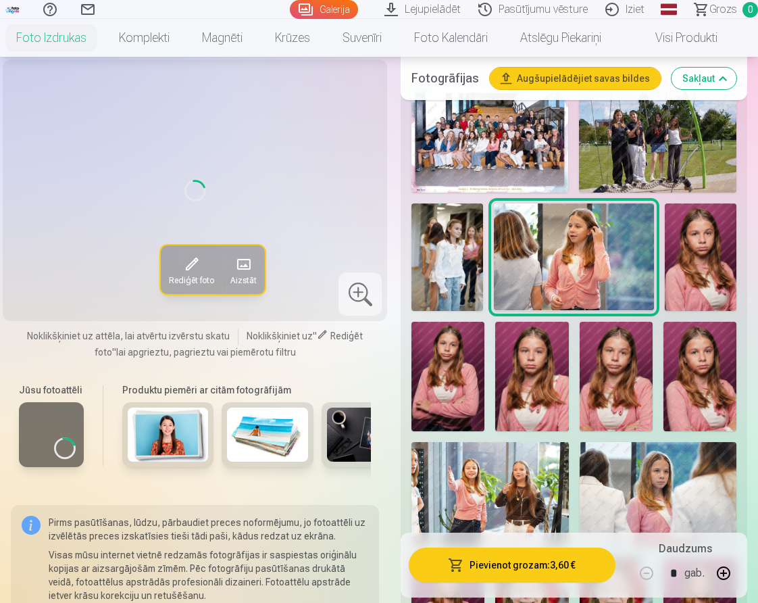
click at [478, 127] on img at bounding box center [489, 140] width 157 height 105
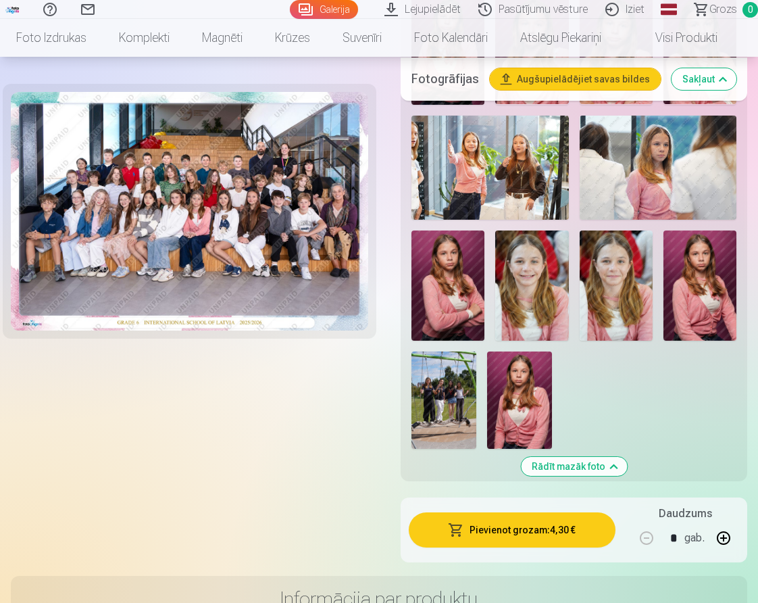
scroll to position [786, 0]
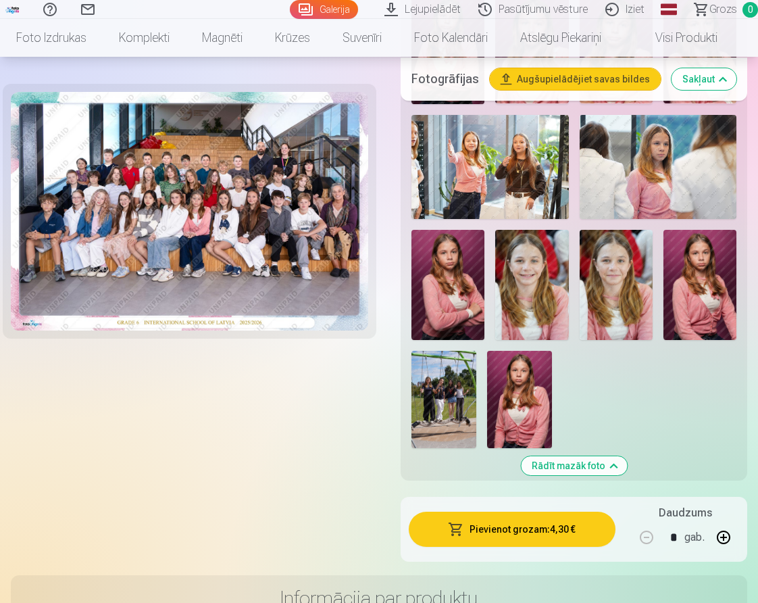
click at [299, 309] on img at bounding box center [189, 211] width 357 height 238
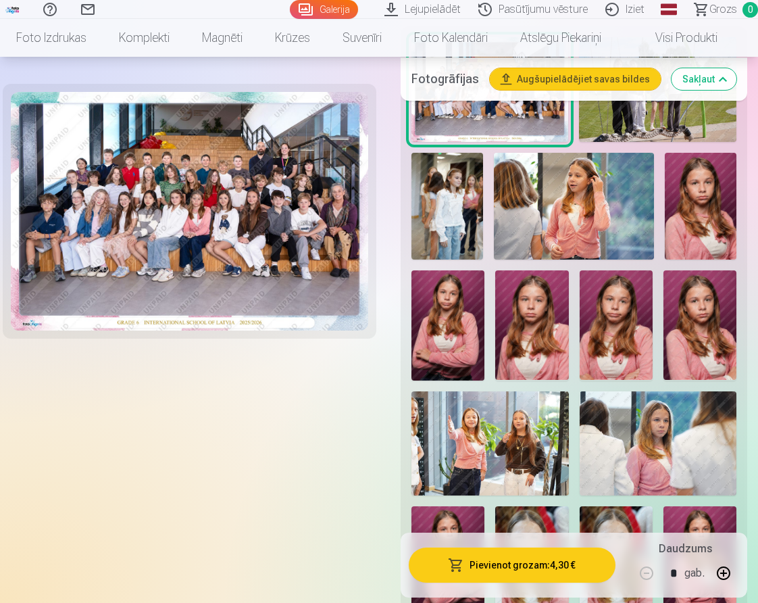
scroll to position [476, 0]
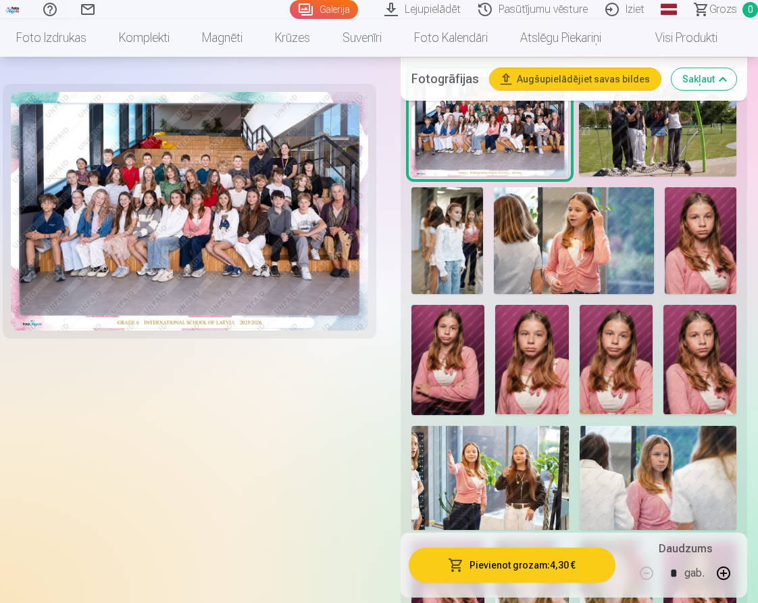
click at [304, 141] on img at bounding box center [189, 211] width 357 height 238
click at [636, 147] on img at bounding box center [657, 124] width 157 height 105
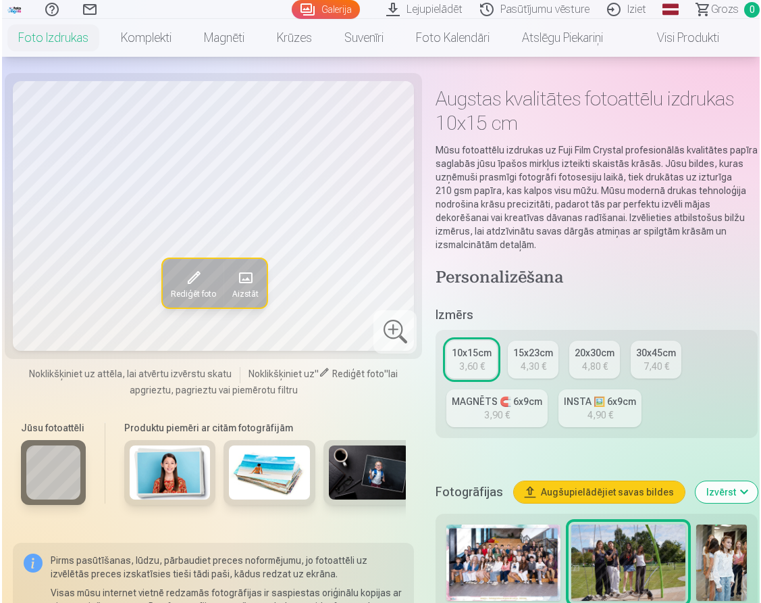
scroll to position [49, 0]
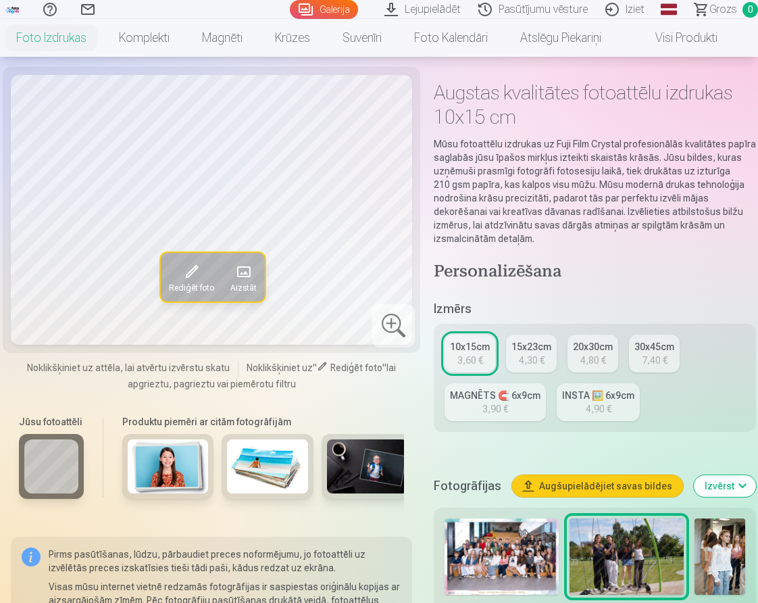
click at [383, 318] on div at bounding box center [393, 325] width 43 height 43
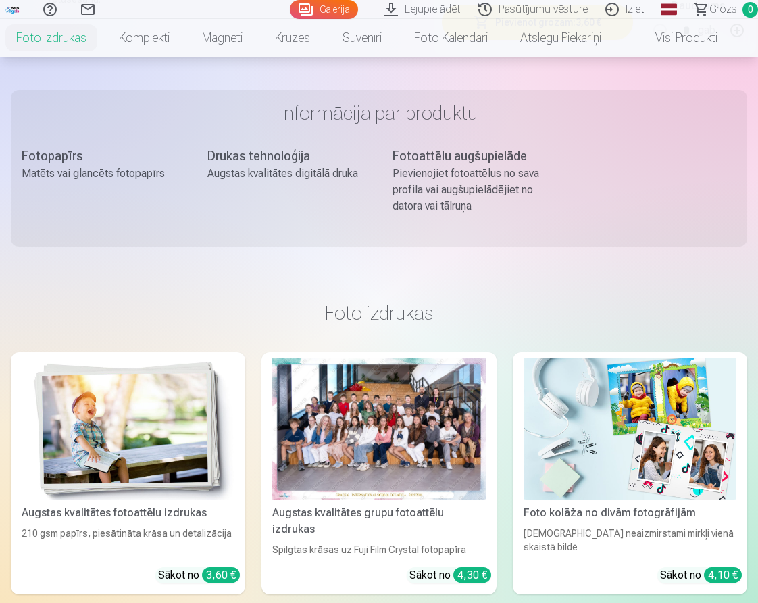
scroll to position [1115, 0]
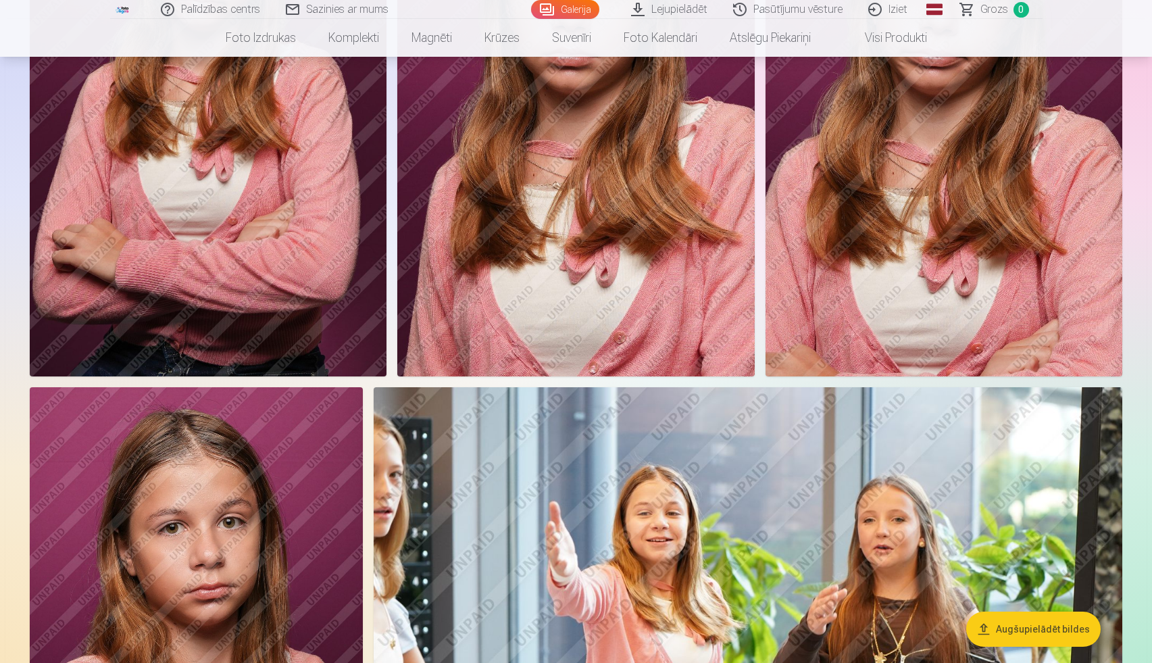
scroll to position [2047, 0]
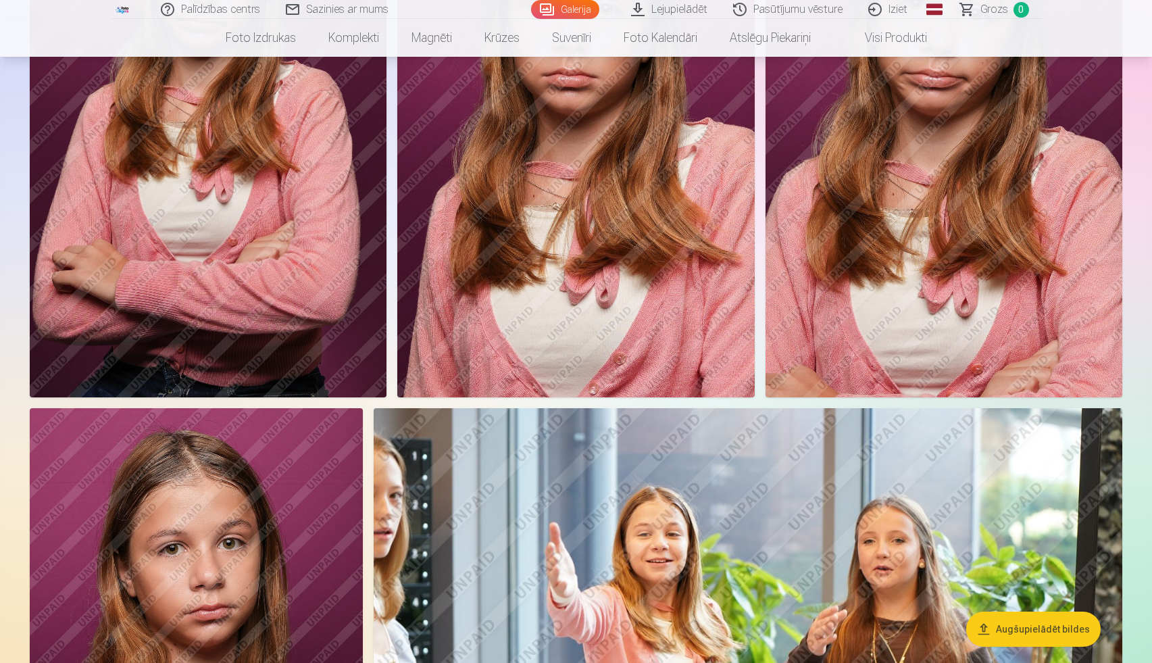
click at [757, 14] on link "Global" at bounding box center [934, 9] width 27 height 19
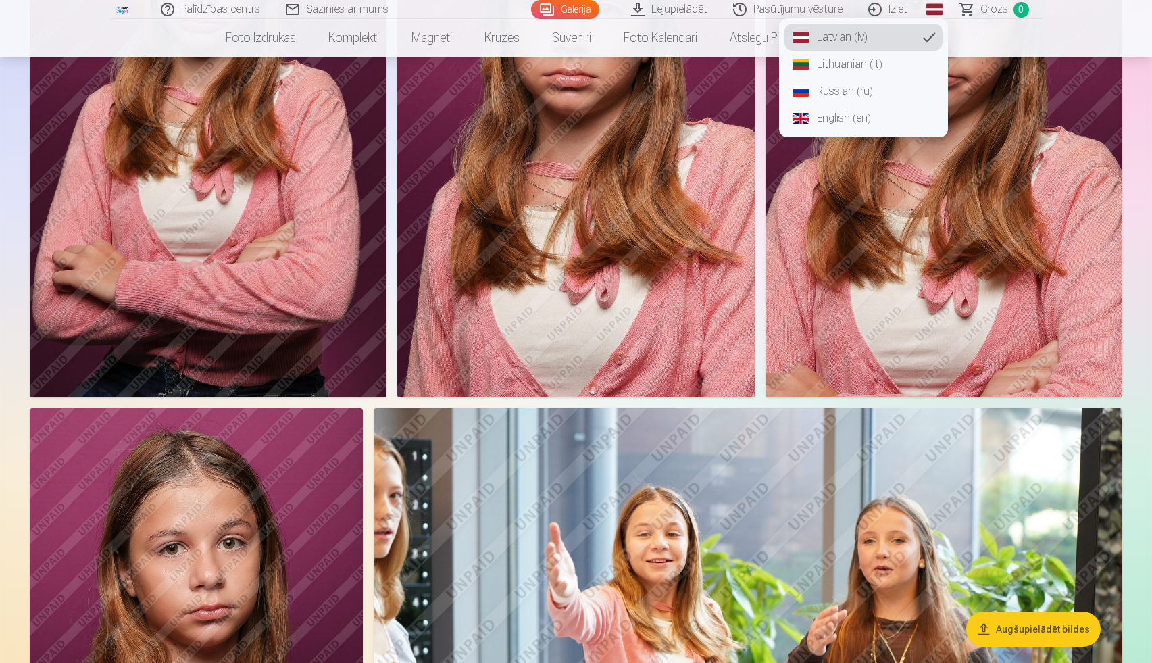
click at [757, 124] on link "English (en)" at bounding box center [863, 118] width 158 height 27
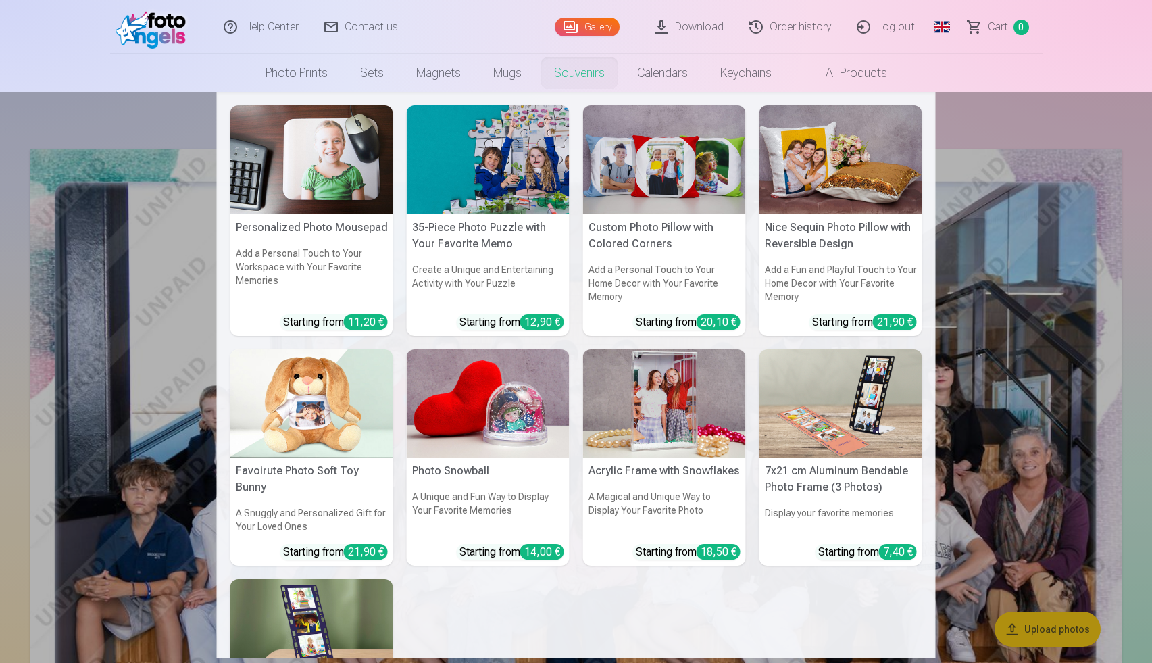
click at [757, 316] on nav "Personalized Photo Mousepad Add a Personal Touch to Your Workspace with Your Fa…" at bounding box center [576, 374] width 1152 height 565
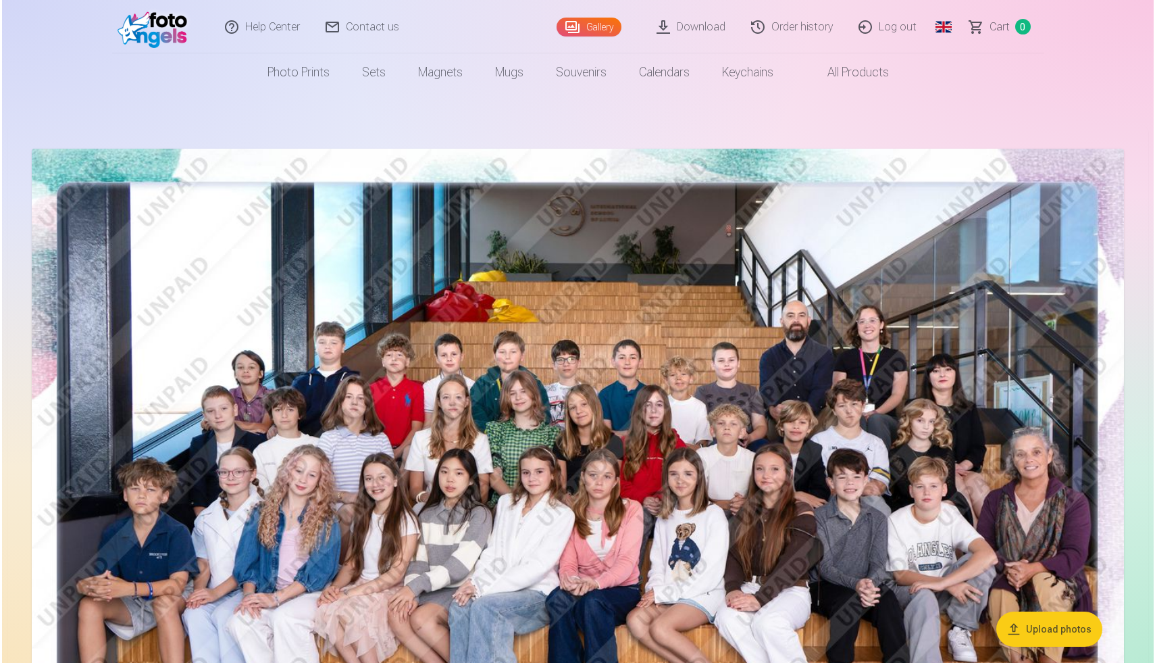
scroll to position [3, 0]
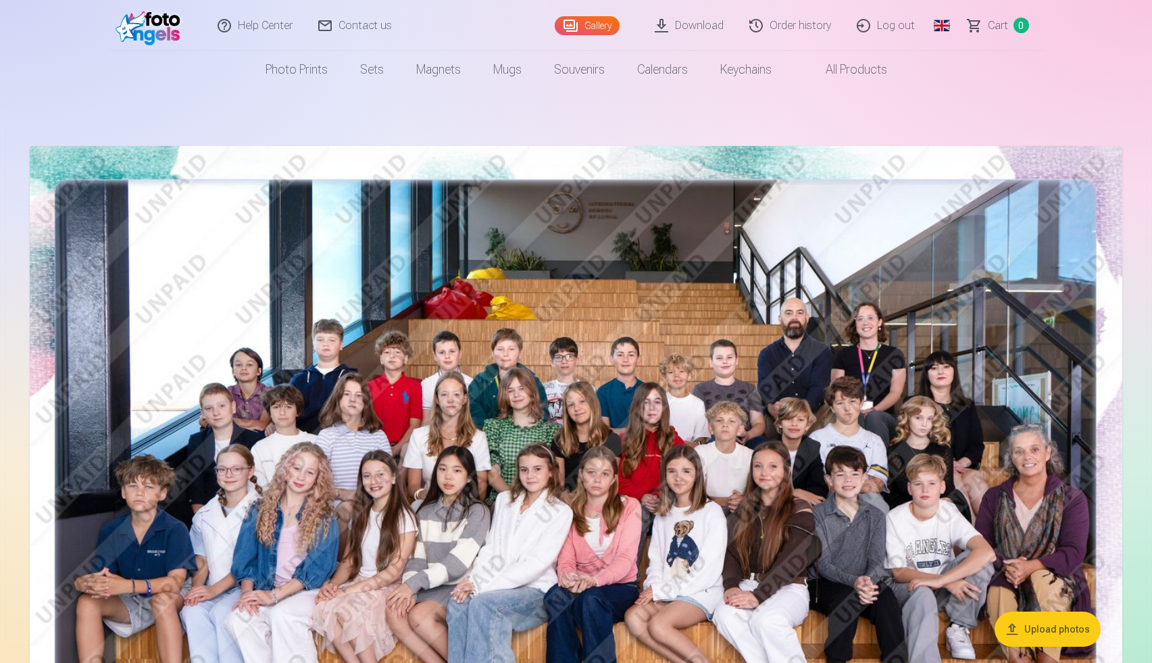
click at [757, 415] on img at bounding box center [576, 510] width 1092 height 729
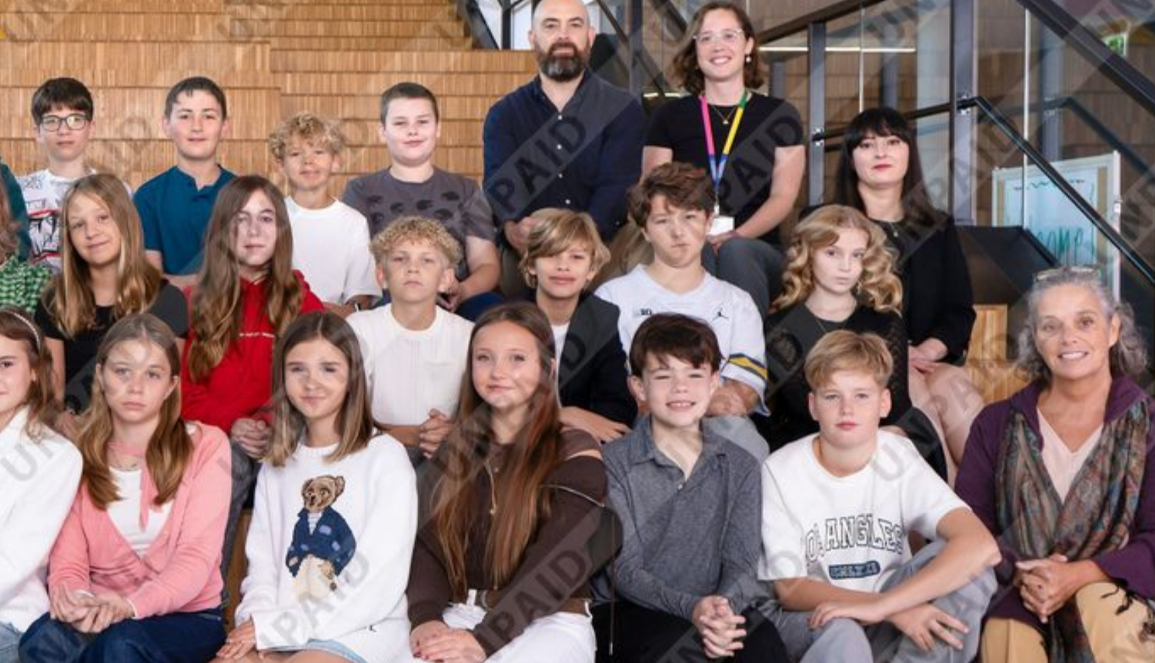
click at [757, 325] on img at bounding box center [577, 361] width 791 height 528
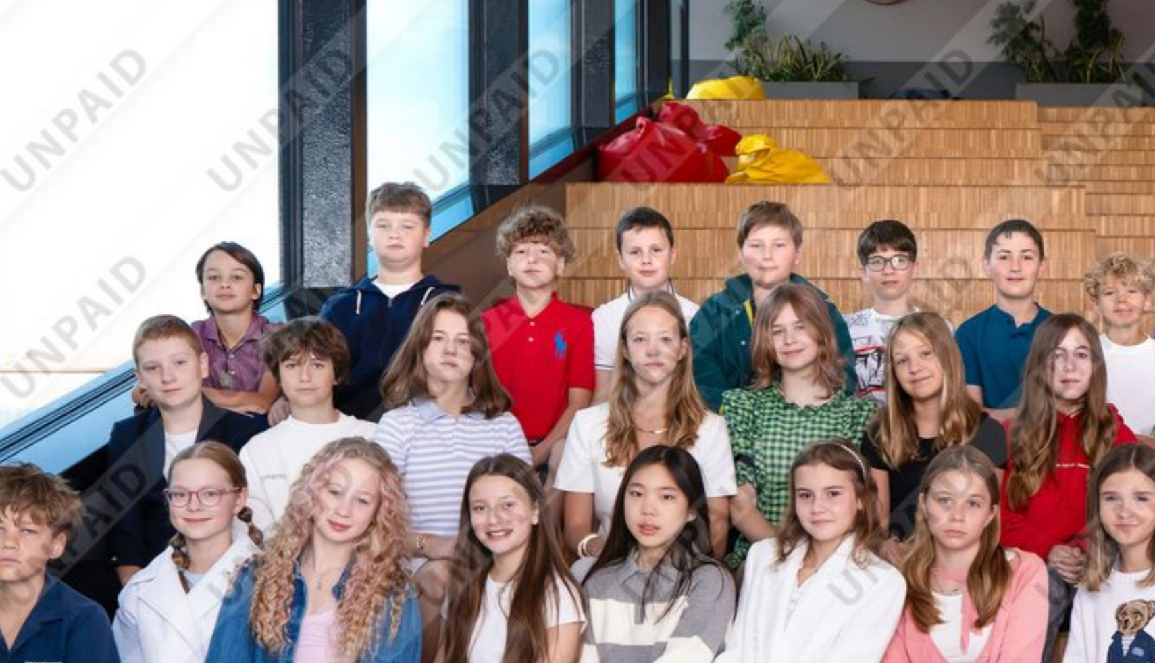
click at [442, 246] on img at bounding box center [577, 361] width 791 height 528
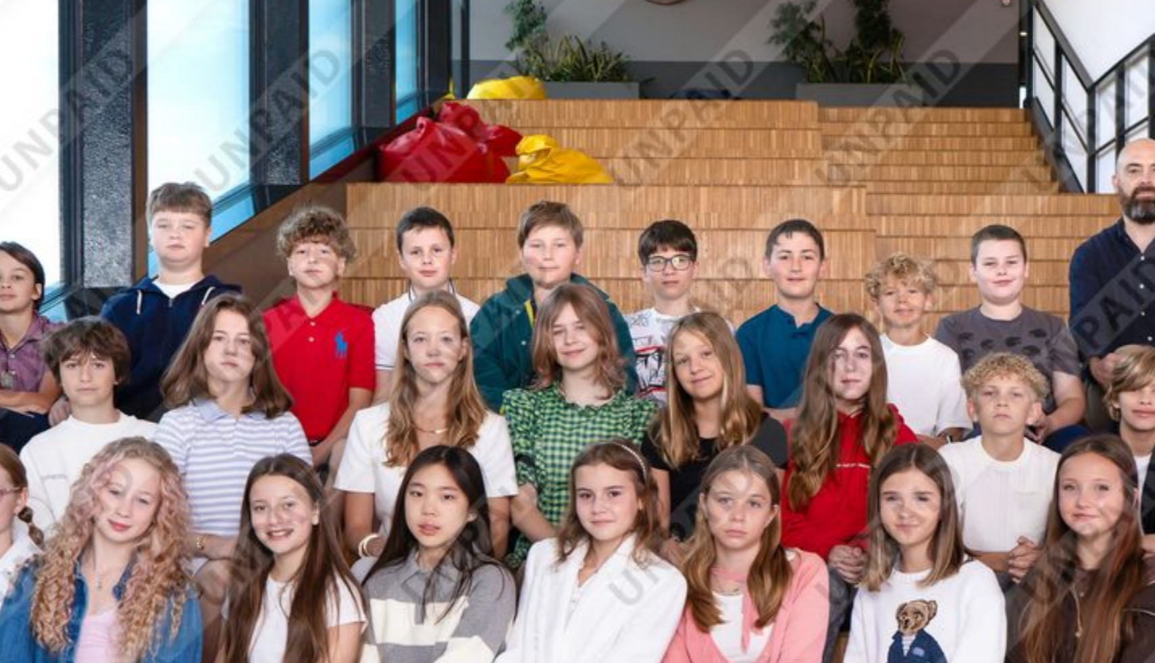
click at [611, 256] on img at bounding box center [577, 361] width 791 height 528
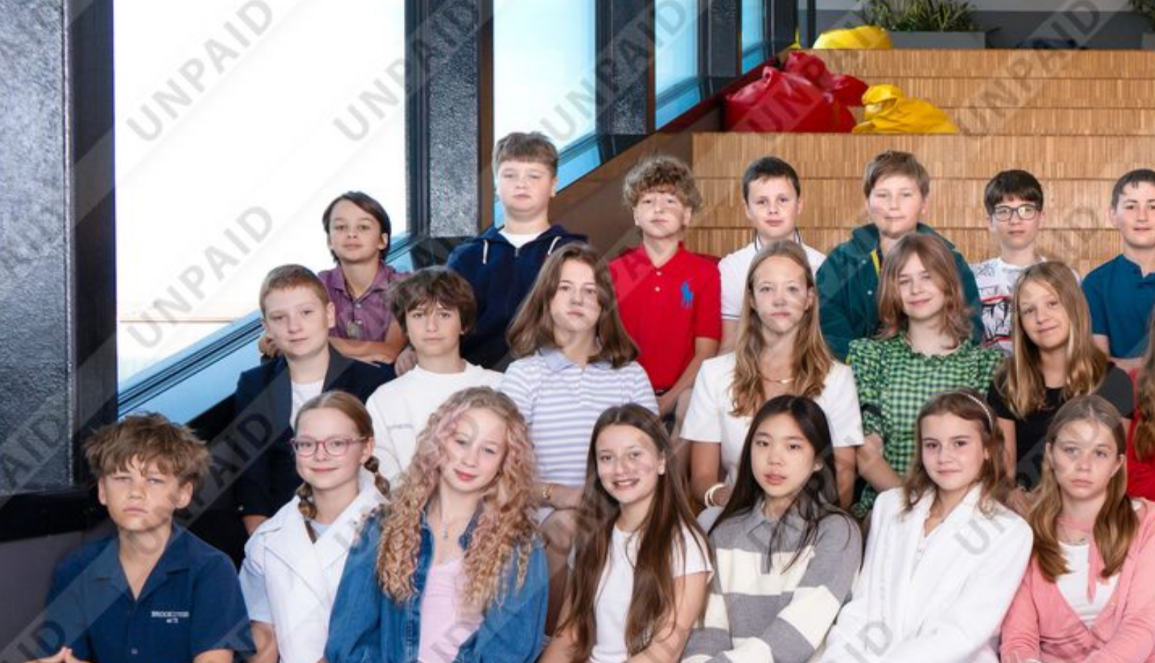
click at [283, 338] on img at bounding box center [577, 361] width 791 height 528
